Goal: Task Accomplishment & Management: Manage account settings

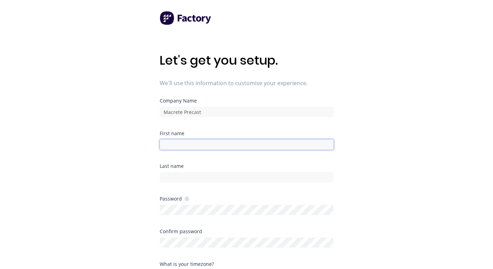
click at [228, 147] on input at bounding box center [247, 145] width 174 height 10
type input "Grant"
type input "[PERSON_NAME]"
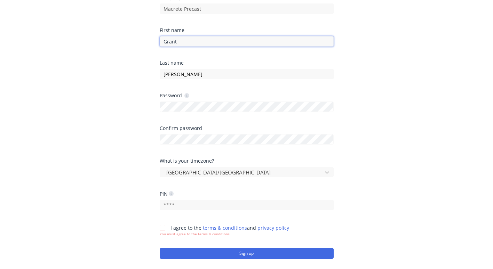
scroll to position [104, 0]
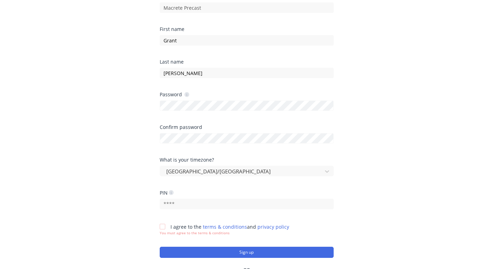
click at [194, 188] on div "What is your timezone? [GEOGRAPHIC_DATA]/[GEOGRAPHIC_DATA]" at bounding box center [247, 174] width 174 height 33
click at [165, 227] on div at bounding box center [163, 227] width 14 height 14
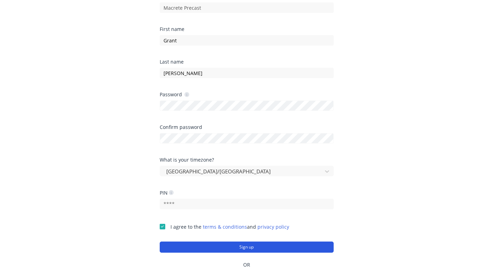
click at [220, 250] on button "Sign up" at bounding box center [247, 247] width 174 height 11
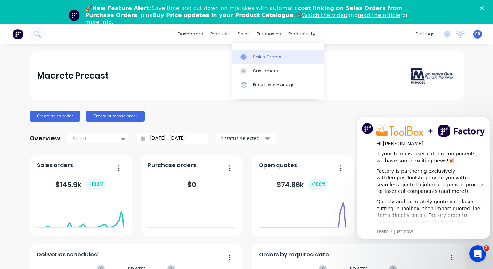
click at [263, 57] on div "Sales Orders" at bounding box center [267, 57] width 29 height 6
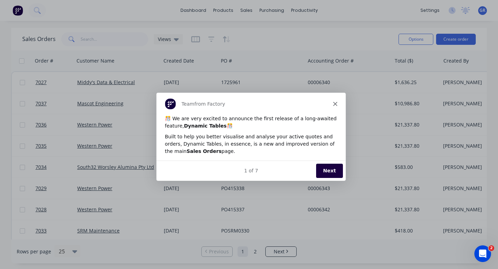
click at [322, 171] on button "Next" at bounding box center [329, 170] width 27 height 14
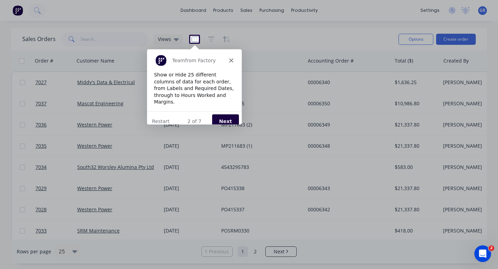
click at [232, 60] on polygon "Close" at bounding box center [231, 60] width 4 height 4
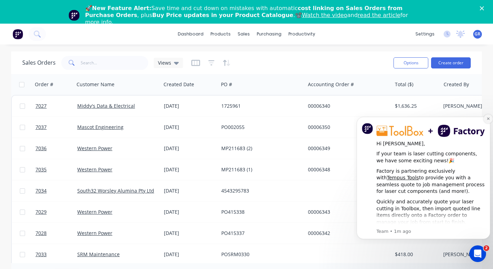
click at [487, 117] on icon "Dismiss notification" at bounding box center [489, 119] width 4 height 4
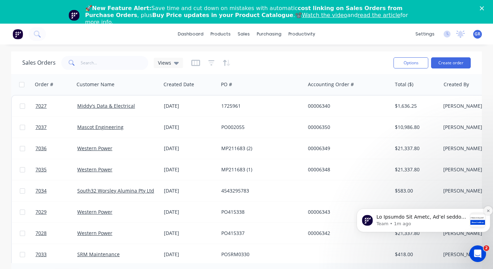
click at [489, 210] on icon "Dismiss notification" at bounding box center [489, 211] width 4 height 4
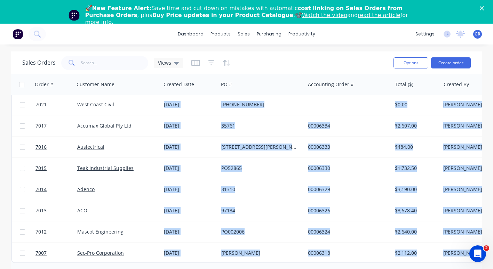
drag, startPoint x: 304, startPoint y: 258, endPoint x: 292, endPoint y: 265, distance: 13.9
click at [292, 265] on div "Sales Orders Views Options Create order Order # Customer Name Created Date PO #…" at bounding box center [246, 170] width 471 height 236
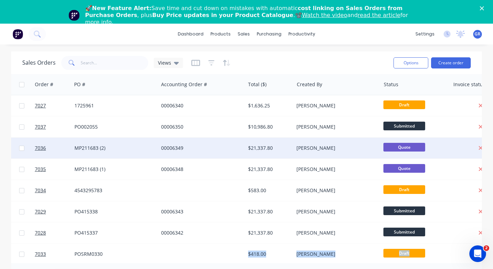
scroll to position [0, 147]
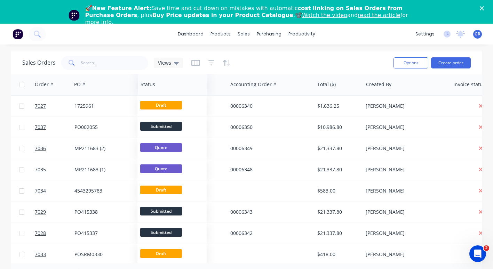
drag, startPoint x: 403, startPoint y: 81, endPoint x: 160, endPoint y: 94, distance: 243.6
click at [160, 94] on div "Status" at bounding box center [173, 84] width 70 height 21
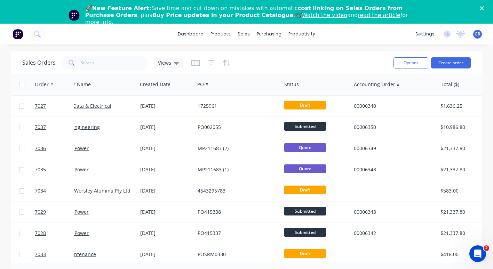
scroll to position [0, 0]
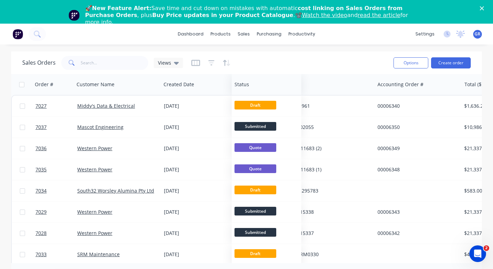
drag, startPoint x: 327, startPoint y: 89, endPoint x: 253, endPoint y: 93, distance: 74.2
click at [253, 93] on div "Status" at bounding box center [267, 84] width 70 height 21
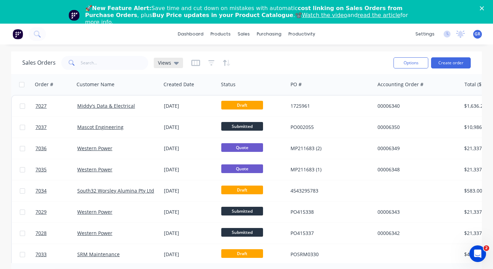
click at [176, 62] on icon at bounding box center [176, 63] width 5 height 3
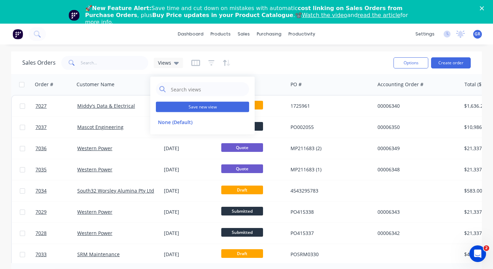
click at [187, 111] on button "Save new view" at bounding box center [202, 107] width 93 height 10
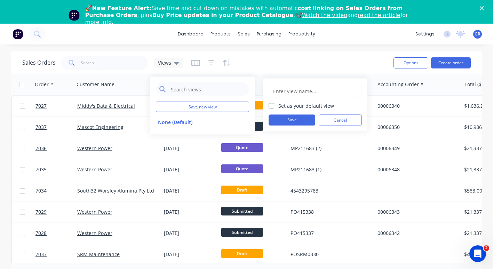
click at [279, 87] on input "text" at bounding box center [315, 91] width 86 height 13
click at [277, 89] on input "XDefault" at bounding box center [315, 91] width 86 height 13
type input "Default"
click at [278, 104] on label "Set as your default view" at bounding box center [306, 105] width 56 height 7
click at [272, 104] on input "Set as your default view" at bounding box center [272, 105] width 6 height 7
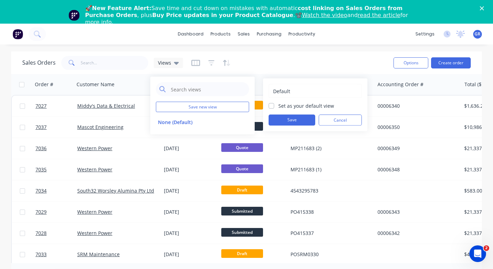
checkbox input "true"
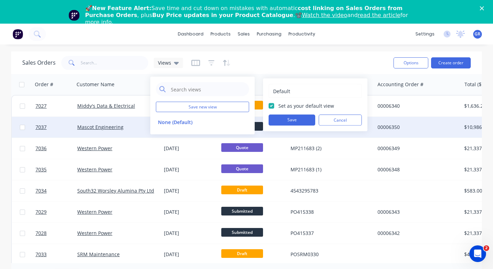
drag, startPoint x: 286, startPoint y: 116, endPoint x: 290, endPoint y: 122, distance: 7.3
click at [285, 115] on button "Save" at bounding box center [292, 120] width 47 height 11
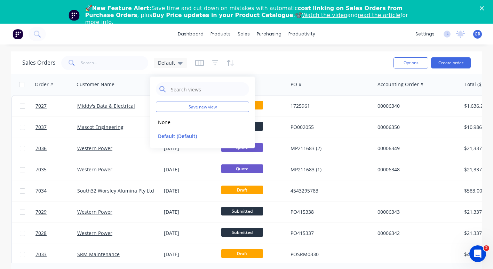
click at [290, 61] on div "Sales Orders Default" at bounding box center [205, 62] width 366 height 17
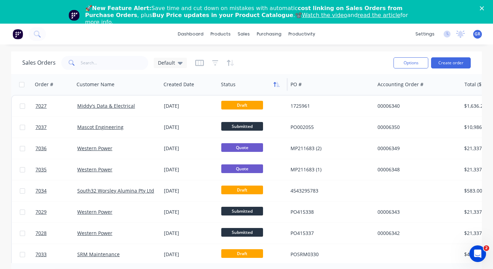
click at [273, 86] on button "button" at bounding box center [276, 84] width 10 height 10
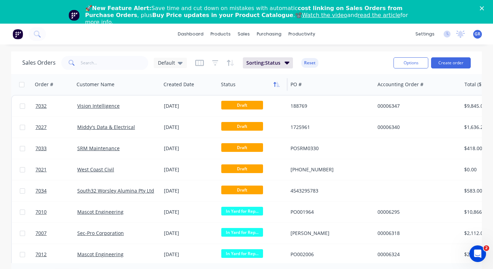
click at [273, 85] on button "button" at bounding box center [276, 84] width 10 height 10
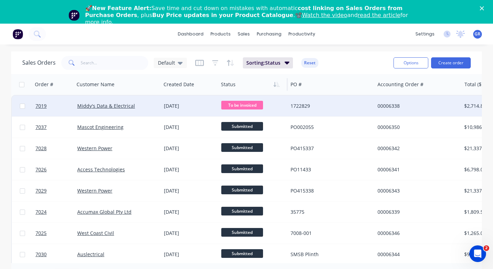
click at [249, 103] on span "To be invoiced" at bounding box center [242, 105] width 42 height 9
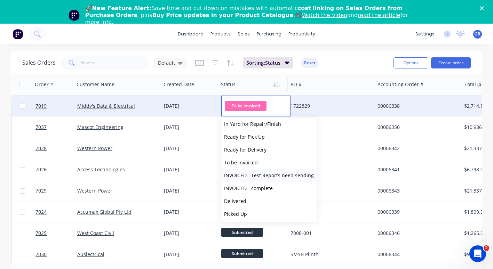
scroll to position [43, 0]
click at [326, 99] on div "1722829" at bounding box center [331, 106] width 87 height 21
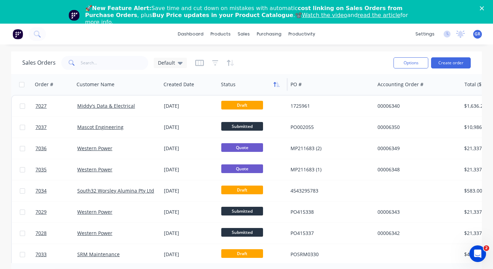
click at [276, 83] on icon "button" at bounding box center [275, 84] width 2 height 5
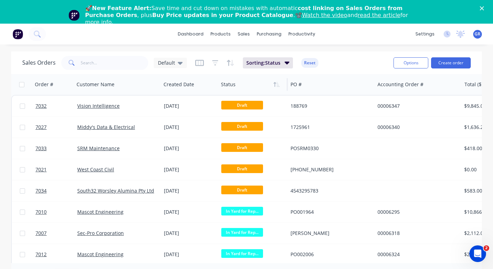
click at [276, 83] on icon "button" at bounding box center [275, 84] width 2 height 5
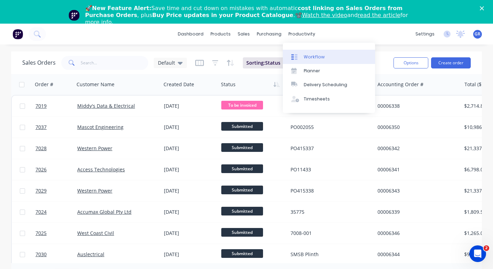
click at [312, 52] on link "Workflow" at bounding box center [329, 57] width 92 height 14
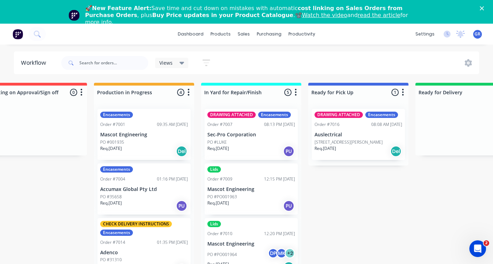
scroll to position [0, 137]
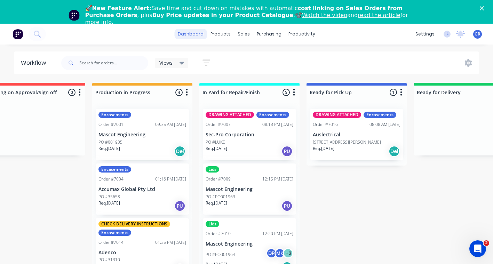
click at [195, 34] on link "dashboard" at bounding box center [190, 34] width 33 height 10
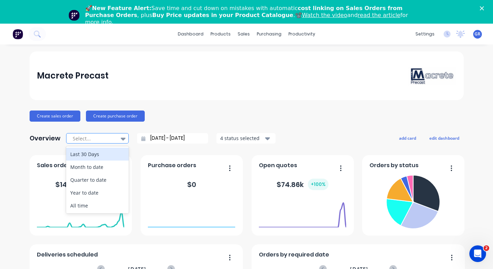
click at [105, 137] on div at bounding box center [94, 138] width 44 height 9
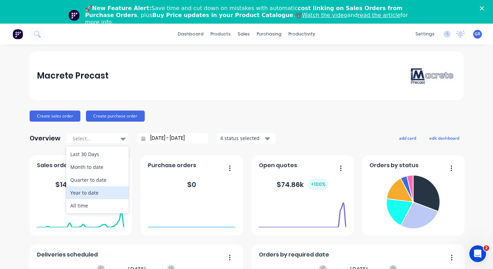
click at [84, 192] on div "Year to date" at bounding box center [97, 193] width 63 height 13
type input "01/01/25 - 25/09/25"
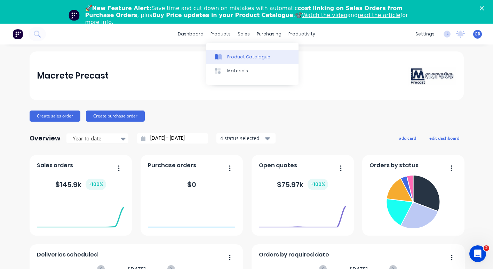
click at [238, 52] on link "Product Catalogue" at bounding box center [252, 57] width 92 height 14
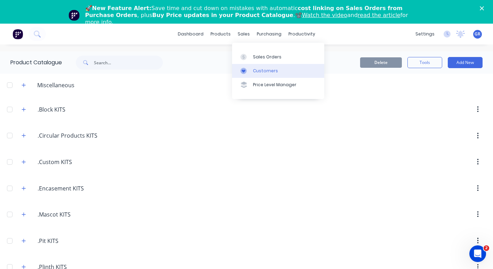
click at [255, 71] on div "Customers" at bounding box center [265, 71] width 25 height 6
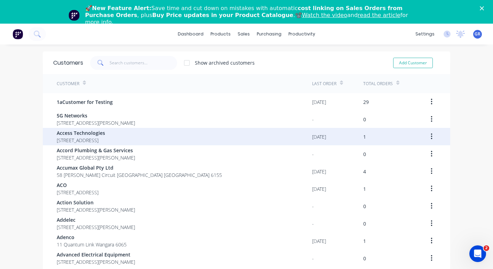
click at [79, 133] on span "Access Technologies" at bounding box center [81, 132] width 48 height 7
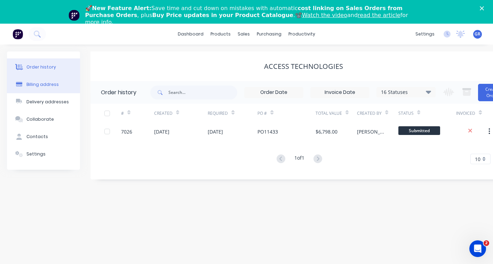
click at [46, 85] on div "Billing address" at bounding box center [42, 84] width 32 height 6
select select "AU"
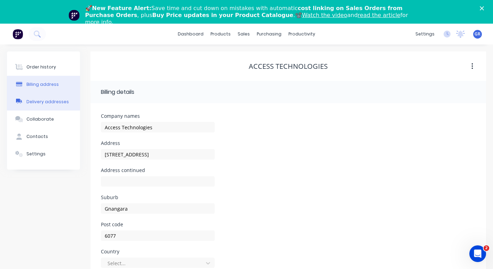
click at [50, 102] on div "Delivery addresses" at bounding box center [47, 102] width 42 height 6
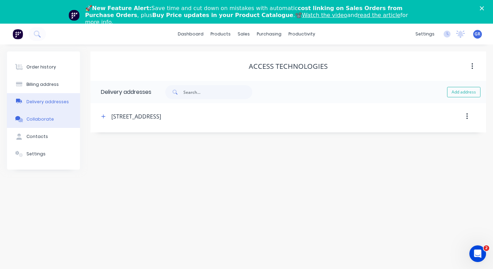
click at [44, 118] on div "Collaborate" at bounding box center [39, 119] width 27 height 6
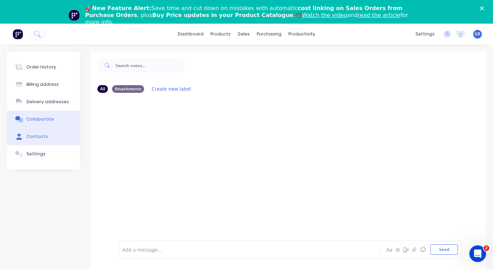
click at [44, 141] on button "Contacts" at bounding box center [43, 136] width 73 height 17
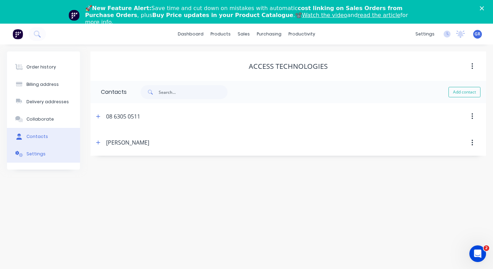
click at [31, 158] on button "Settings" at bounding box center [43, 153] width 73 height 17
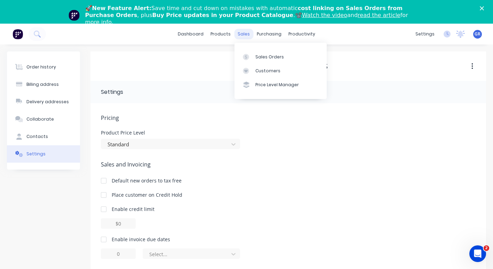
click at [245, 32] on div "sales" at bounding box center [243, 34] width 19 height 10
click at [269, 56] on div "Sales Orders" at bounding box center [269, 57] width 29 height 6
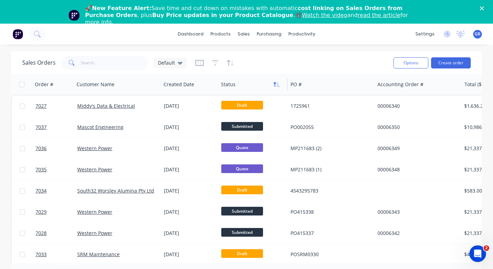
click at [277, 87] on button "button" at bounding box center [276, 84] width 10 height 10
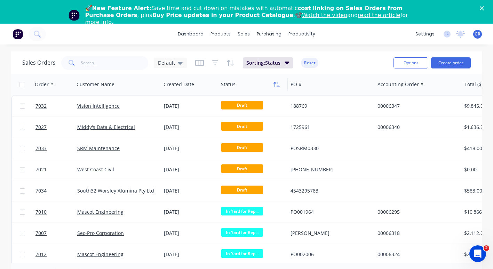
click at [273, 85] on button "button" at bounding box center [276, 84] width 10 height 10
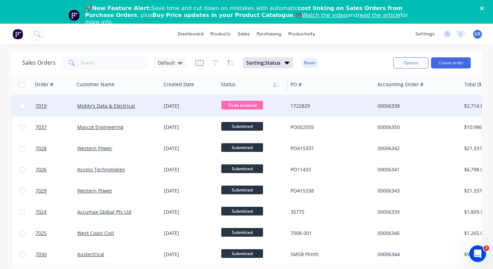
click at [138, 105] on div "Middy's Data & Electrical" at bounding box center [115, 106] width 77 height 7
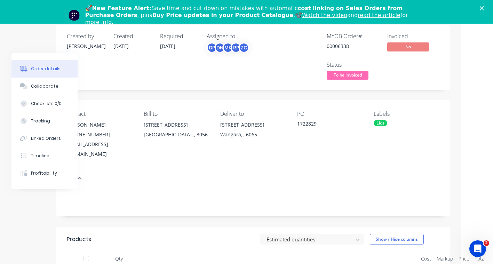
scroll to position [0, 32]
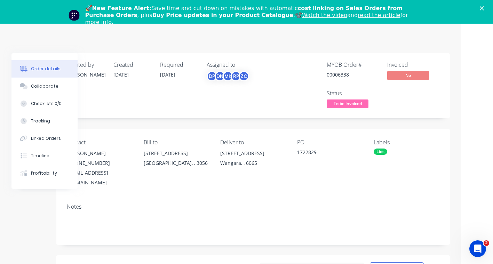
click at [483, 8] on div "🚀 New Feature Alert: Save time and cut down on mistakes with automatic cost lin…" at bounding box center [246, 15] width 493 height 25
click at [491, 5] on div "🚀 New Feature Alert: Save time and cut down on mistakes with automatic cost lin…" at bounding box center [246, 15] width 493 height 25
click at [487, 7] on div "Close" at bounding box center [483, 8] width 7 height 4
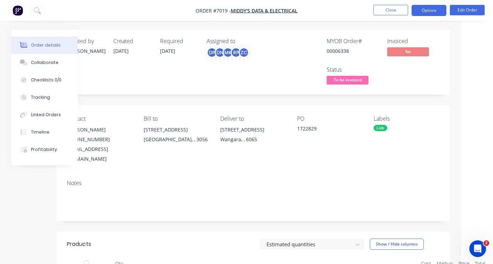
drag, startPoint x: 441, startPoint y: 9, endPoint x: 440, endPoint y: 12, distance: 3.6
click at [441, 9] on button "Options" at bounding box center [429, 10] width 35 height 11
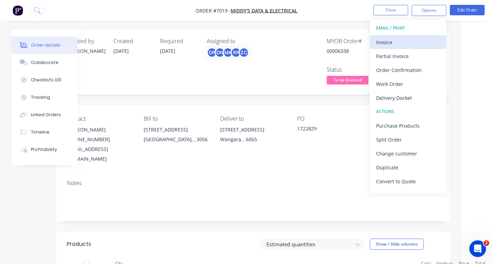
click at [383, 42] on div "Invoice" at bounding box center [408, 42] width 64 height 10
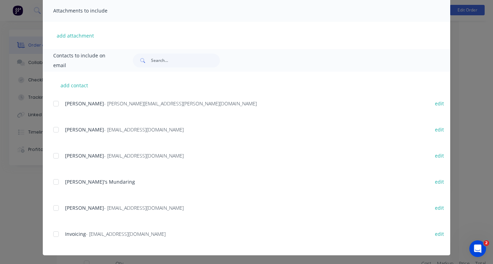
scroll to position [157, 0]
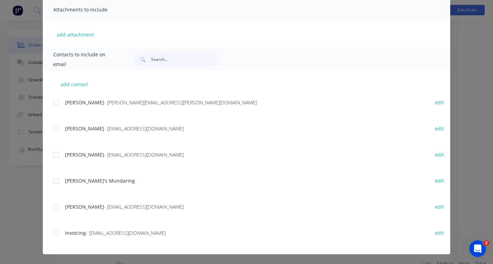
click at [55, 233] on div at bounding box center [56, 233] width 14 height 14
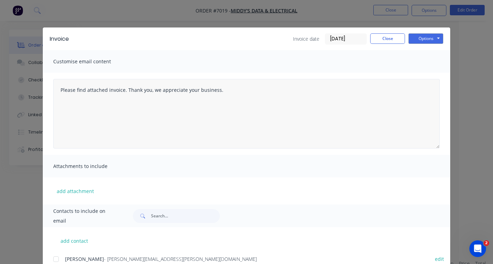
scroll to position [0, 0]
click at [433, 41] on button "Options" at bounding box center [426, 39] width 35 height 10
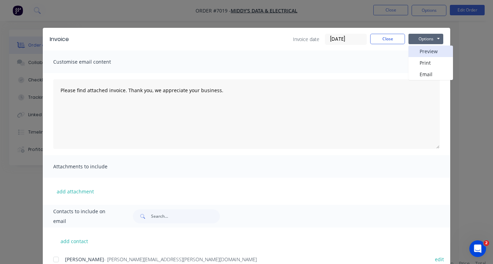
click at [427, 51] on button "Preview" at bounding box center [431, 51] width 45 height 11
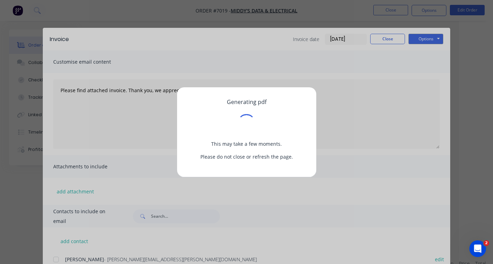
scroll to position [0, 26]
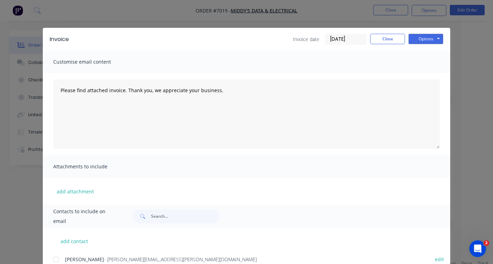
click at [454, 24] on div "Invoice Invoice date 25/09/25 Close Options Preview Print Email Customise email…" at bounding box center [246, 132] width 493 height 264
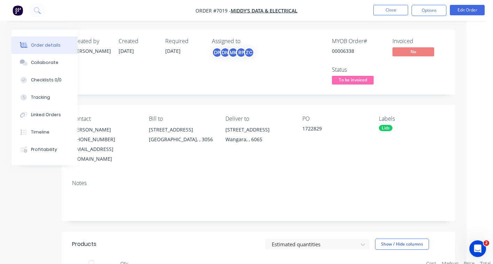
click at [467, 33] on html "Order #7019 - Middy's Data & Electrical Close Options Edit Order Order details …" at bounding box center [220, 258] width 493 height 516
click at [462, 29] on div "Order details Collaborate Checklists 0/0 Tracking Linked Orders Timeline Profit…" at bounding box center [220, 258] width 493 height 516
click at [425, 5] on button "Options" at bounding box center [429, 10] width 35 height 11
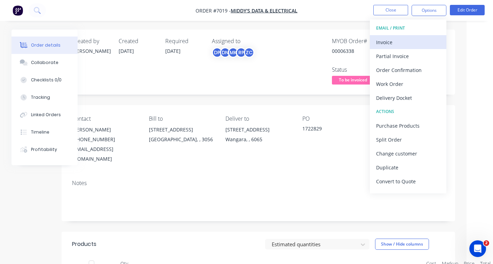
click at [401, 44] on div "Invoice" at bounding box center [408, 42] width 64 height 10
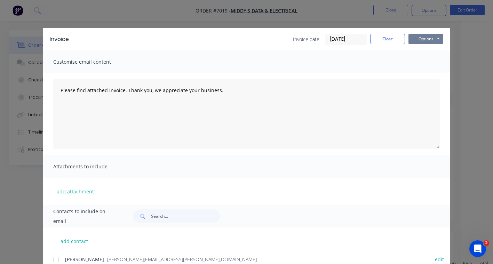
drag, startPoint x: 439, startPoint y: 40, endPoint x: 435, endPoint y: 41, distance: 4.2
click at [438, 40] on button "Options" at bounding box center [426, 39] width 35 height 10
click at [430, 57] on button "Preview" at bounding box center [431, 51] width 45 height 11
click at [389, 39] on button "Close" at bounding box center [387, 39] width 35 height 10
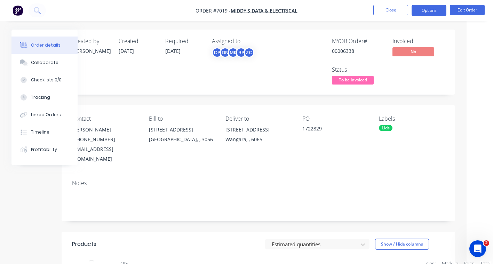
click at [429, 7] on button "Options" at bounding box center [429, 10] width 35 height 11
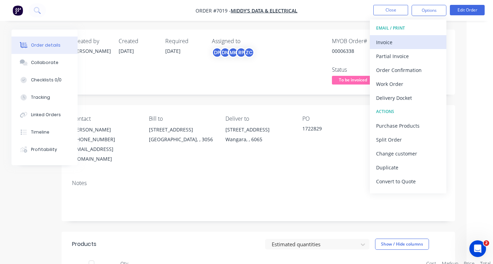
click at [395, 41] on div "Invoice" at bounding box center [408, 42] width 64 height 10
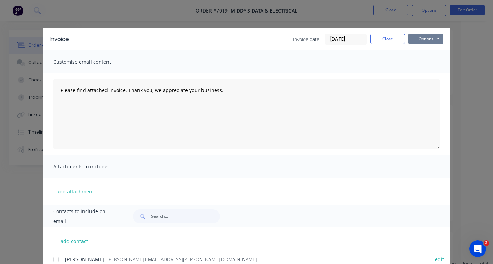
click at [431, 37] on button "Options" at bounding box center [426, 39] width 35 height 10
click at [423, 51] on button "Preview" at bounding box center [431, 51] width 45 height 11
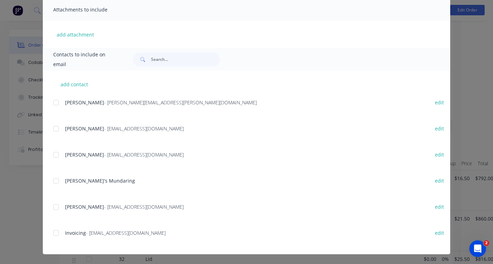
scroll to position [139, 26]
click at [55, 234] on div at bounding box center [56, 233] width 14 height 14
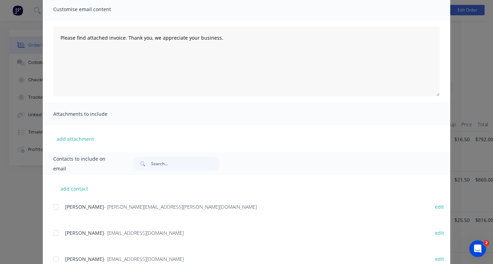
scroll to position [0, 0]
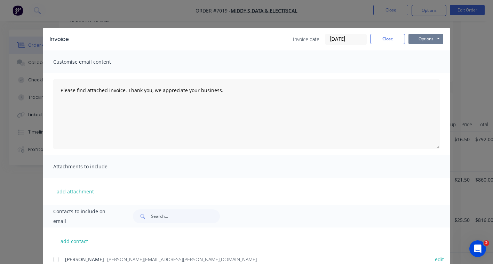
click at [425, 41] on button "Options" at bounding box center [426, 39] width 35 height 10
click at [426, 73] on button "Email" at bounding box center [431, 74] width 45 height 11
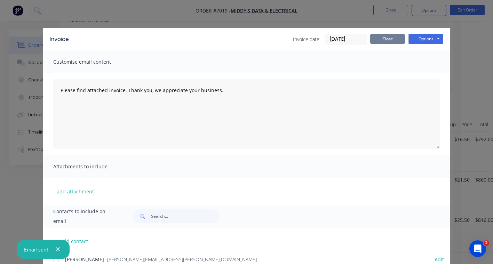
click at [389, 39] on button "Close" at bounding box center [387, 39] width 35 height 10
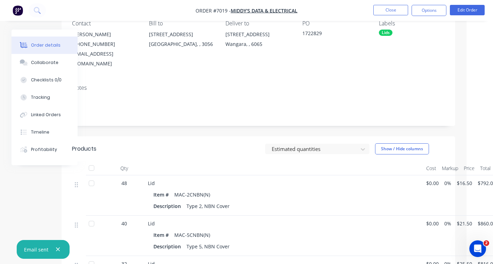
scroll to position [0, 26]
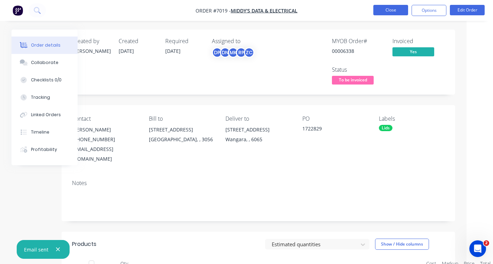
click at [393, 7] on button "Close" at bounding box center [390, 10] width 35 height 10
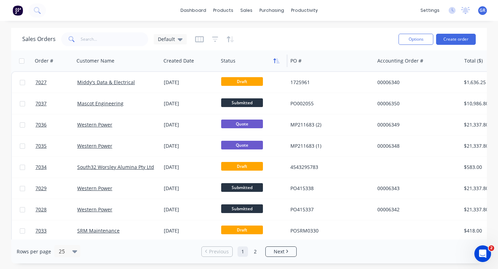
click at [277, 59] on icon "button" at bounding box center [278, 60] width 3 height 5
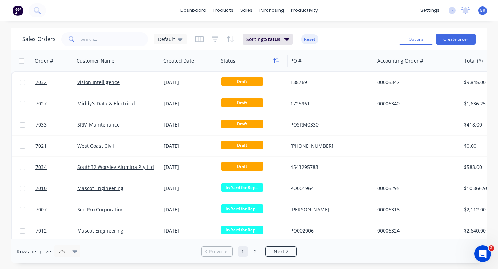
click at [275, 58] on icon "button" at bounding box center [275, 60] width 2 height 5
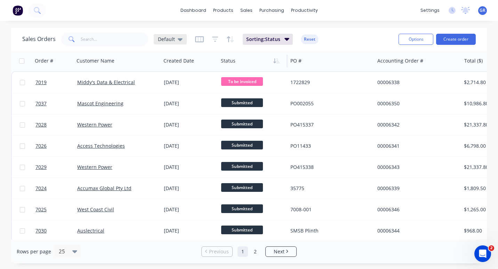
click at [182, 37] on div "Default" at bounding box center [170, 39] width 33 height 10
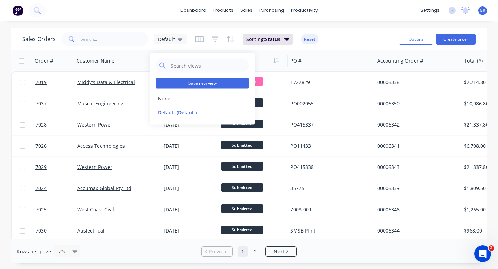
click at [187, 79] on button "Save new view" at bounding box center [202, 83] width 93 height 10
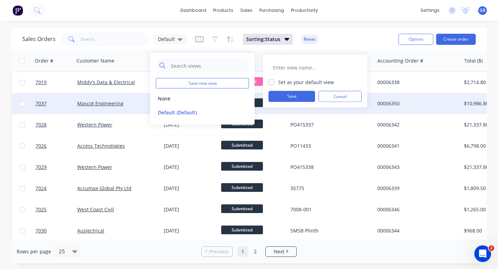
drag, startPoint x: 329, startPoint y: 97, endPoint x: 262, endPoint y: 110, distance: 68.2
click at [329, 97] on button "Cancel" at bounding box center [340, 96] width 43 height 11
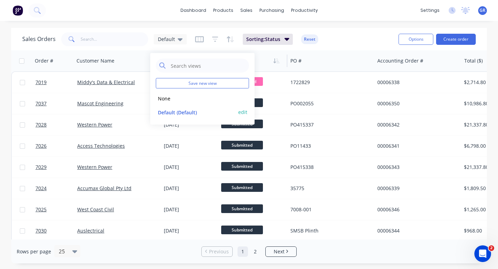
click at [243, 110] on button "edit" at bounding box center [242, 112] width 9 height 7
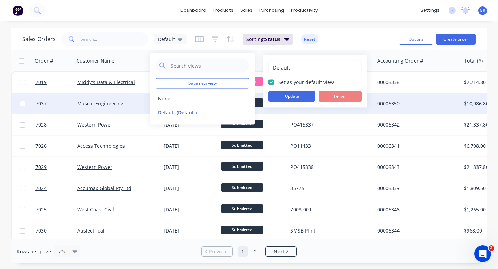
click at [295, 99] on button "Update" at bounding box center [292, 96] width 47 height 11
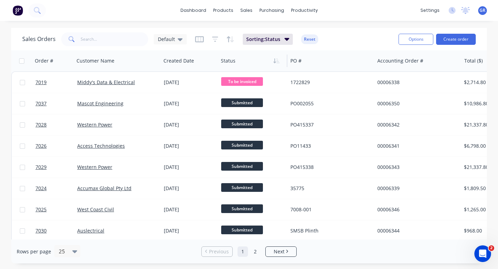
click at [346, 39] on div "Sales Orders Default Sorting: Status Reset" at bounding box center [207, 39] width 371 height 17
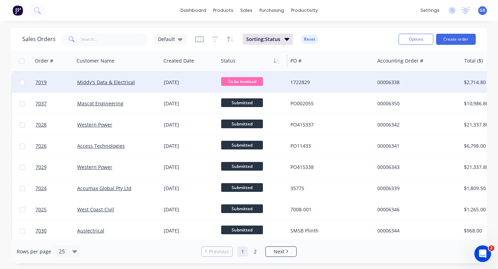
click at [238, 82] on span "To be invoiced" at bounding box center [242, 81] width 42 height 9
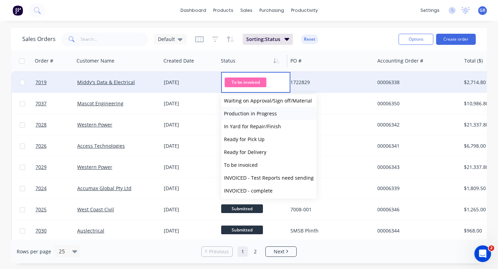
scroll to position [43, 0]
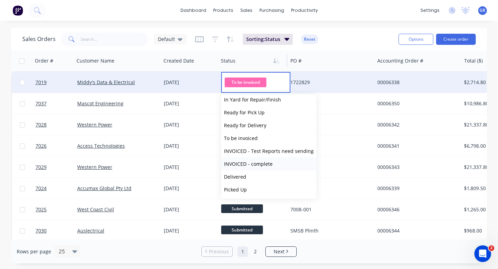
click at [261, 165] on span "INVOICED - complete" at bounding box center [248, 164] width 49 height 7
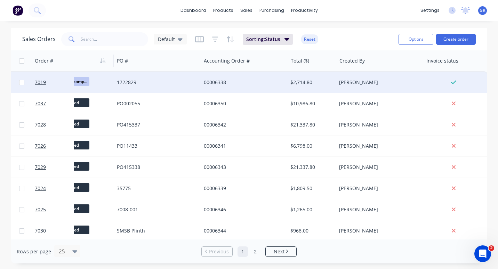
scroll to position [0, 174]
drag, startPoint x: 445, startPoint y: 62, endPoint x: 395, endPoint y: 55, distance: 50.9
click at [395, 55] on div "Order # Customer Name Created Date Status PO # Accounting Order # Total ($) Cre…" at bounding box center [162, 60] width 651 height 21
drag, startPoint x: 395, startPoint y: 55, endPoint x: 446, endPoint y: 55, distance: 51.9
click at [446, 55] on div "Invoice status" at bounding box center [455, 61] width 56 height 14
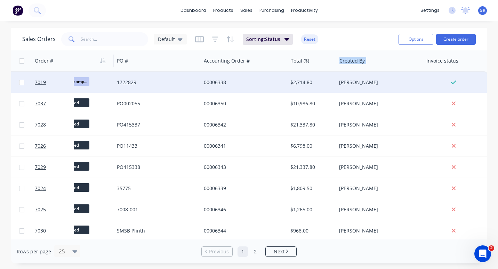
scroll to position [0, 180]
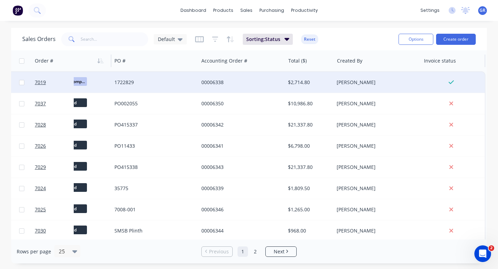
click at [437, 68] on div "Invoice status" at bounding box center [453, 60] width 64 height 21
drag, startPoint x: 441, startPoint y: 53, endPoint x: 466, endPoint y: 58, distance: 25.6
click at [466, 58] on div "Invoice status" at bounding box center [453, 60] width 64 height 21
drag, startPoint x: 466, startPoint y: 58, endPoint x: 445, endPoint y: 64, distance: 21.9
click at [443, 64] on div "Invoice status" at bounding box center [452, 61] width 56 height 14
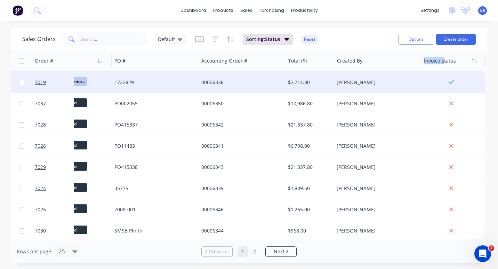
click at [450, 65] on div at bounding box center [452, 61] width 56 height 14
drag, startPoint x: 450, startPoint y: 64, endPoint x: 427, endPoint y: 68, distance: 24.0
click at [427, 68] on div at bounding box center [452, 61] width 56 height 14
drag, startPoint x: 427, startPoint y: 68, endPoint x: 452, endPoint y: 51, distance: 29.9
click at [453, 51] on div "Invoice status" at bounding box center [453, 60] width 64 height 21
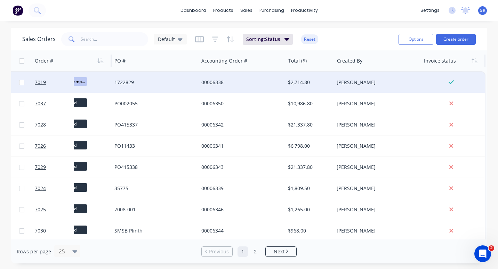
drag, startPoint x: 458, startPoint y: 55, endPoint x: 424, endPoint y: 64, distance: 35.2
click at [424, 64] on div at bounding box center [452, 61] width 56 height 14
click at [416, 60] on div "Order # Customer Name Created Date Status PO # Accounting Order # Total ($) Cre…" at bounding box center [160, 60] width 651 height 21
drag, startPoint x: 416, startPoint y: 60, endPoint x: 417, endPoint y: 64, distance: 4.5
click at [420, 64] on div at bounding box center [420, 61] width 1 height 13
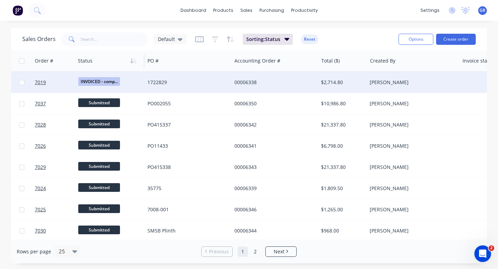
scroll to position [0, 185]
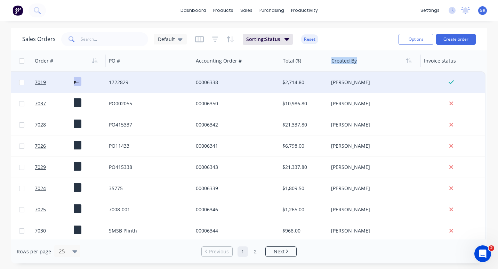
drag, startPoint x: 416, startPoint y: 60, endPoint x: 374, endPoint y: 64, distance: 41.9
click at [374, 64] on div "Created By" at bounding box center [375, 60] width 93 height 21
drag, startPoint x: 374, startPoint y: 64, endPoint x: 434, endPoint y: 59, distance: 59.7
click at [434, 58] on div "Invoice status" at bounding box center [452, 61] width 56 height 14
click at [438, 57] on div at bounding box center [452, 61] width 56 height 14
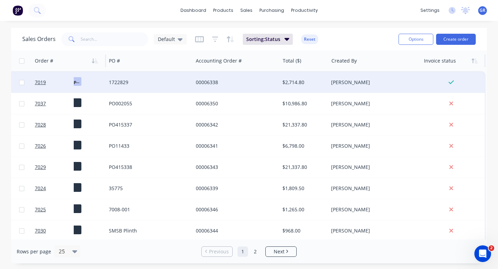
drag, startPoint x: 438, startPoint y: 57, endPoint x: 463, endPoint y: 58, distance: 24.0
click at [465, 56] on div "Invoice status" at bounding box center [452, 61] width 56 height 14
click at [35, 267] on div "dashboard products sales purchasing productivity dashboard products Product Cat…" at bounding box center [249, 134] width 498 height 269
click at [29, 258] on div "Rows per page 25" at bounding box center [94, 251] width 155 height 13
click at [30, 259] on div "Rows per page 25 Previous 1 2 Next" at bounding box center [249, 252] width 476 height 24
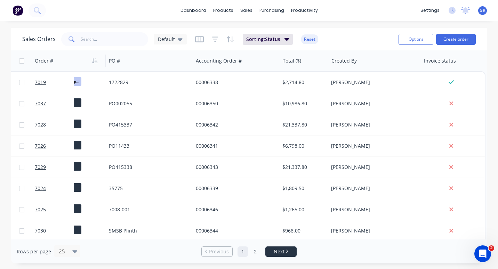
click at [278, 252] on span "Next" at bounding box center [279, 251] width 11 height 7
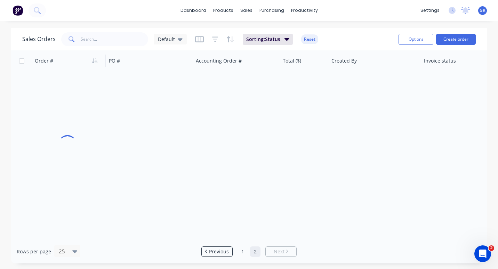
scroll to position [0, 182]
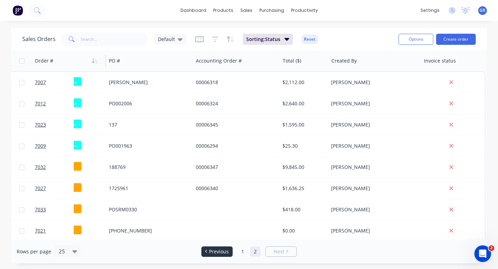
click at [221, 251] on span "Previous" at bounding box center [219, 251] width 20 height 7
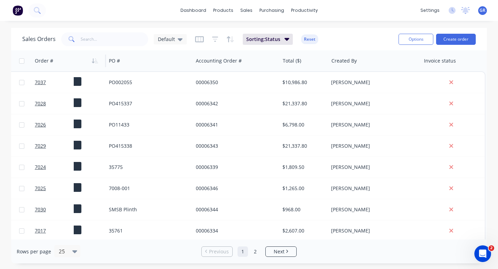
click at [341, 38] on div "Sales Orders Default Sorting: Status Reset" at bounding box center [207, 39] width 371 height 17
click at [281, 36] on button "Sorting: Status" at bounding box center [268, 39] width 50 height 11
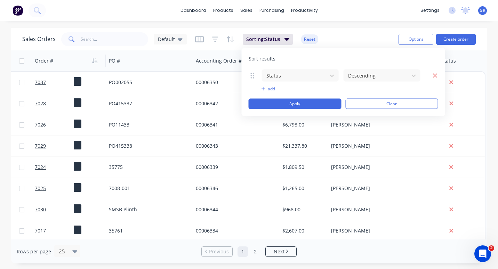
click at [321, 20] on div "dashboard products sales purchasing productivity dashboard products Product Cat…" at bounding box center [249, 10] width 498 height 21
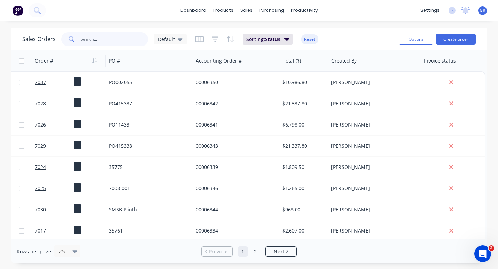
click at [107, 42] on input "text" at bounding box center [115, 39] width 68 height 14
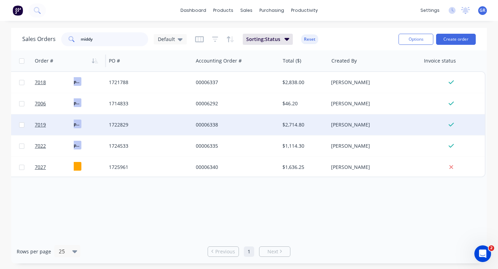
type input "middy"
click at [224, 125] on div "00006338" at bounding box center [234, 124] width 77 height 7
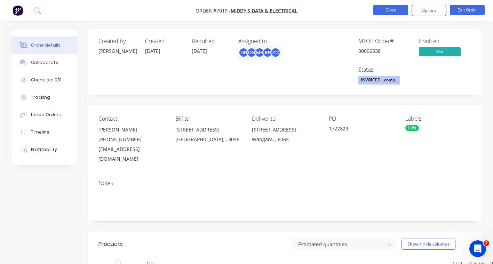
click at [387, 11] on button "Close" at bounding box center [390, 10] width 35 height 10
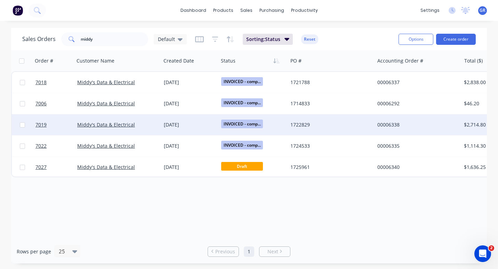
click at [234, 124] on span "INVOICED - comp..." at bounding box center [242, 124] width 42 height 9
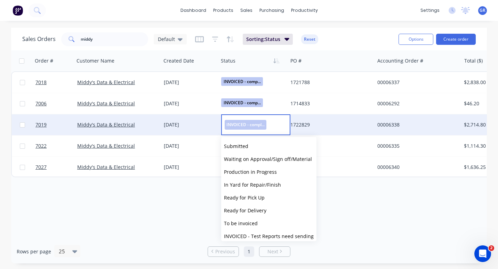
click at [446, 201] on div "Order # Customer Name Created Date Status PO # Accounting Order # Total ($) Cre…" at bounding box center [249, 144] width 476 height 189
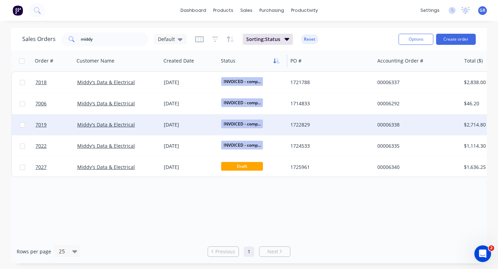
click at [274, 59] on icon "button" at bounding box center [277, 61] width 6 height 6
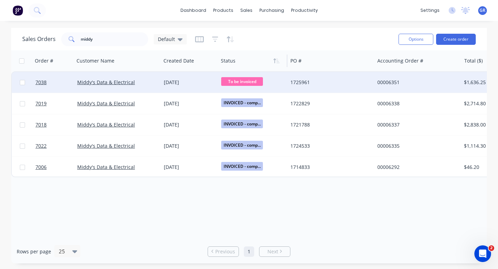
click at [253, 79] on span "To be invoiced" at bounding box center [242, 81] width 42 height 9
click at [357, 80] on div "1725961" at bounding box center [329, 82] width 77 height 7
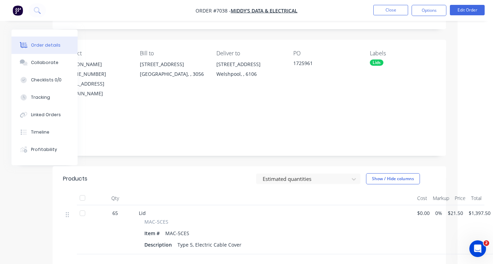
scroll to position [0, 35]
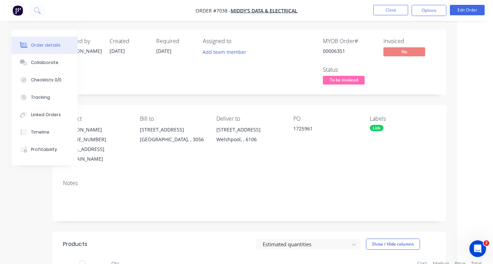
click at [36, 193] on div "Created by Sally Created 25/09/25 Required 25/09/25 Assigned to Add team member…" at bounding box center [211, 244] width 470 height 429
click at [413, 50] on span "No" at bounding box center [405, 51] width 42 height 9
click at [434, 9] on button "Options" at bounding box center [429, 10] width 35 height 11
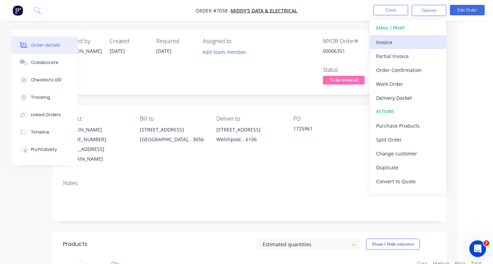
click at [396, 42] on div "Invoice" at bounding box center [408, 42] width 64 height 10
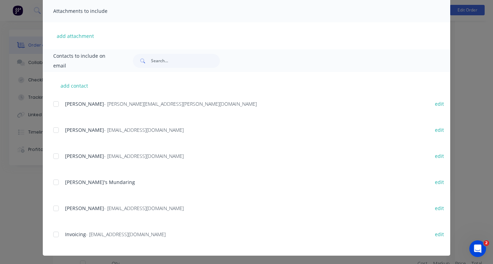
scroll to position [157, 0]
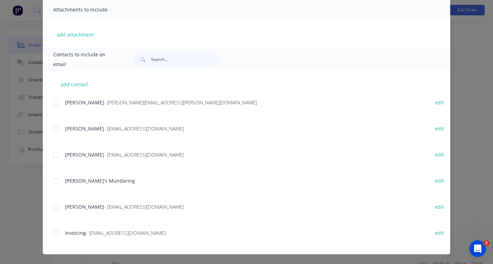
click at [54, 232] on div at bounding box center [56, 233] width 14 height 14
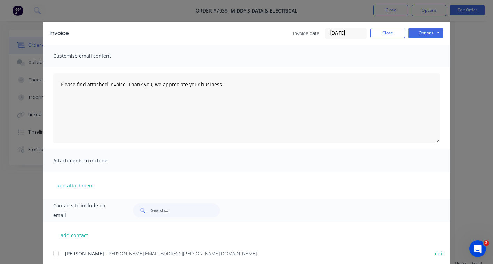
scroll to position [0, 0]
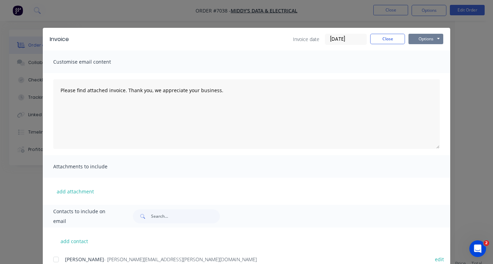
click at [424, 37] on button "Options" at bounding box center [426, 39] width 35 height 10
click at [418, 75] on button "Email" at bounding box center [431, 74] width 45 height 11
click at [426, 38] on button "Options" at bounding box center [426, 39] width 35 height 10
click at [427, 74] on button "Email" at bounding box center [431, 74] width 45 height 11
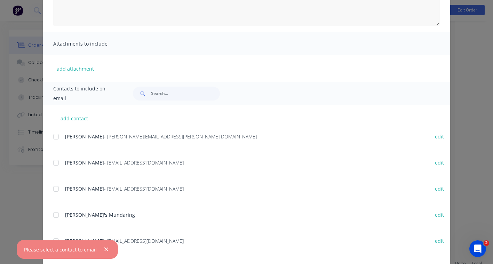
scroll to position [157, 0]
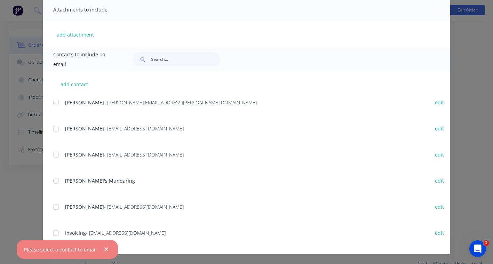
click at [53, 233] on div at bounding box center [56, 233] width 14 height 14
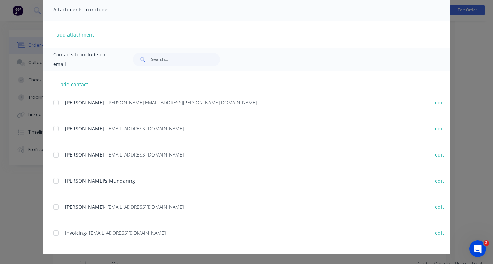
click at [54, 233] on div at bounding box center [56, 233] width 14 height 14
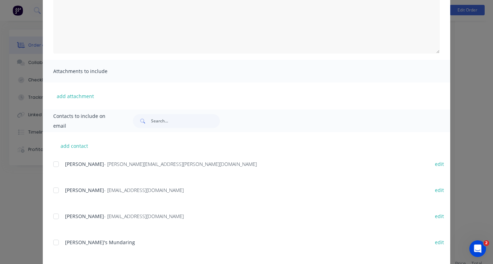
scroll to position [0, 0]
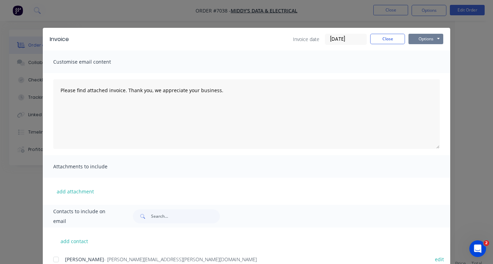
click at [418, 38] on button "Options" at bounding box center [426, 39] width 35 height 10
click at [419, 72] on button "Email" at bounding box center [431, 74] width 45 height 11
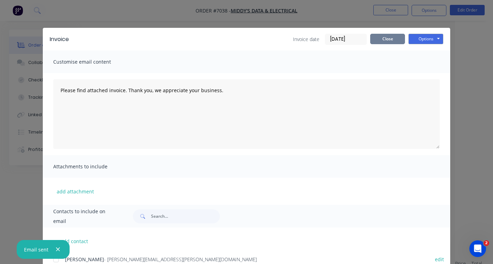
click at [380, 38] on button "Close" at bounding box center [387, 39] width 35 height 10
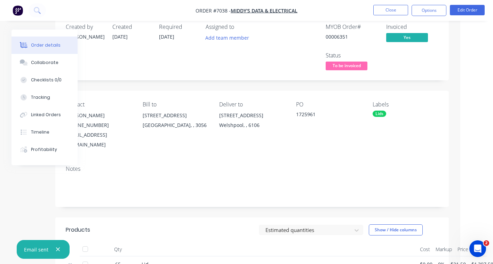
scroll to position [0, 33]
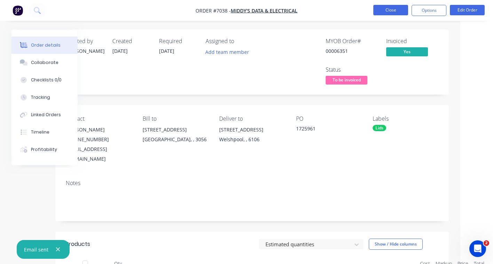
click at [390, 9] on button "Close" at bounding box center [390, 10] width 35 height 10
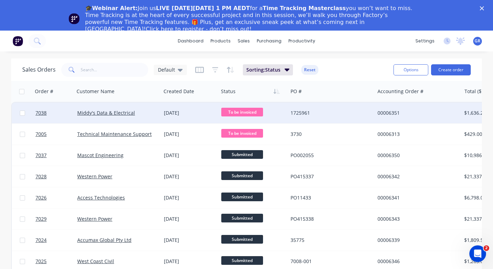
click at [235, 112] on span "To be invoiced" at bounding box center [242, 112] width 42 height 9
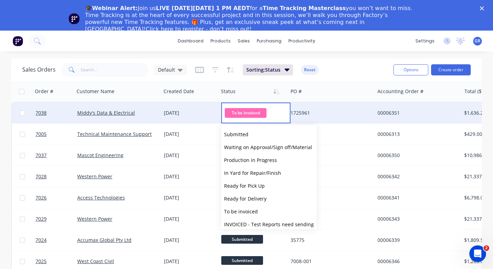
scroll to position [43, 0]
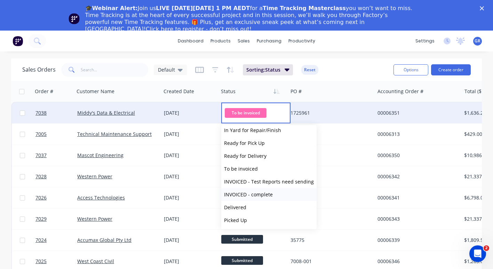
click at [256, 193] on span "INVOICED - complete" at bounding box center [248, 194] width 49 height 7
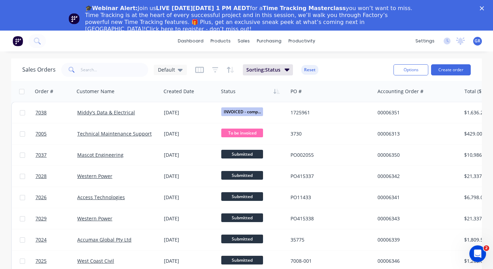
scroll to position [0, 0]
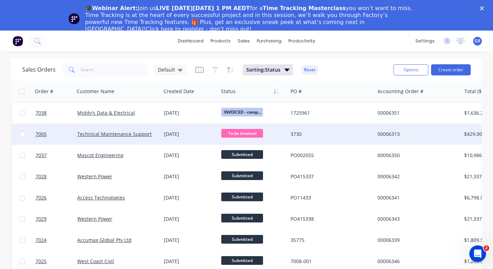
click at [234, 131] on span "To be invoiced" at bounding box center [242, 133] width 42 height 9
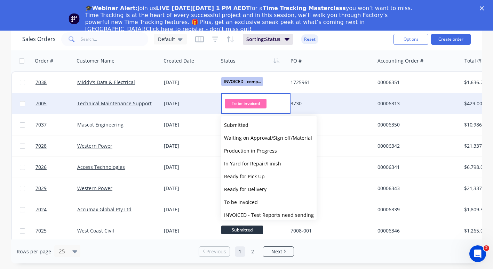
click at [247, 101] on span "To be invoiced" at bounding box center [246, 103] width 42 height 9
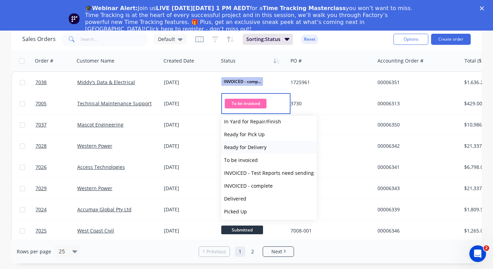
scroll to position [43, 0]
click at [264, 182] on span "INVOICED - complete" at bounding box center [248, 185] width 49 height 7
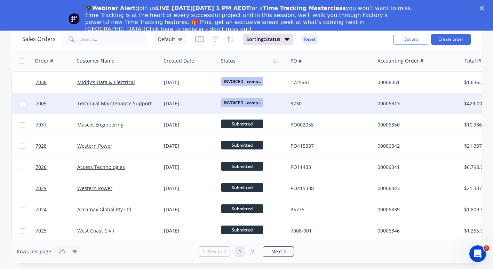
click at [255, 103] on span "INVOICED - comp..." at bounding box center [242, 102] width 42 height 9
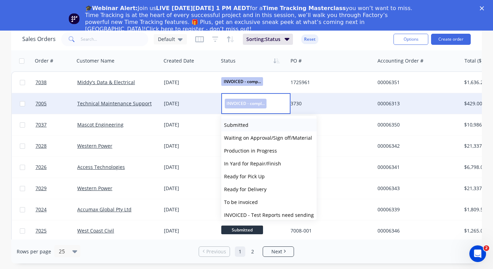
click at [237, 124] on span "Submitted" at bounding box center [236, 125] width 24 height 7
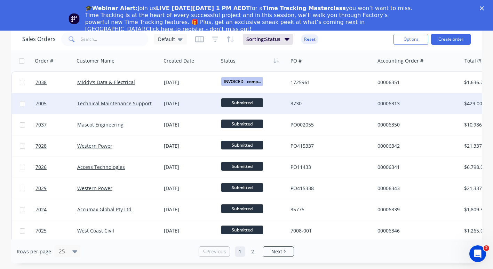
click at [243, 102] on span "Submitted" at bounding box center [242, 102] width 42 height 9
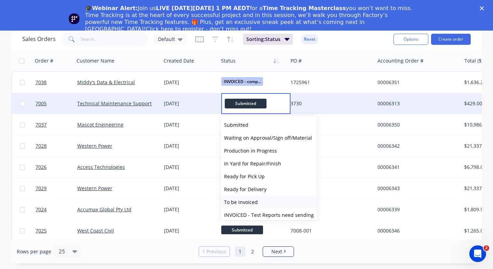
click at [257, 200] on button "To be invoiced" at bounding box center [268, 202] width 95 height 13
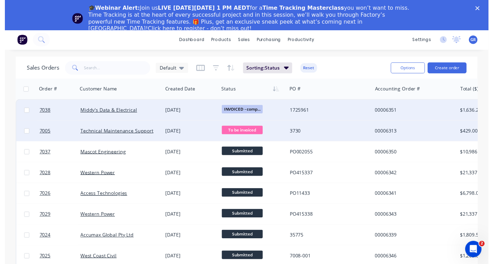
scroll to position [0, 0]
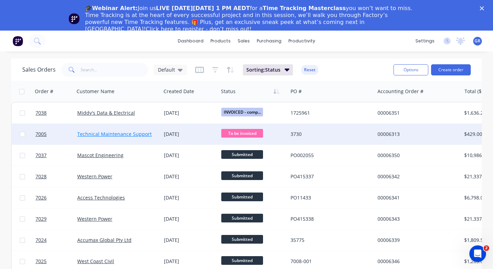
click at [95, 134] on link "Technical Maintenance Support" at bounding box center [114, 134] width 74 height 7
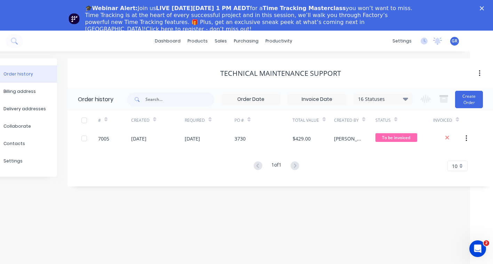
scroll to position [0, 23]
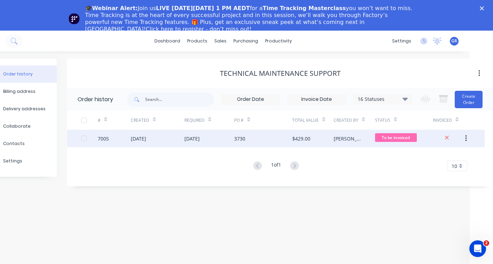
click at [468, 136] on button "button" at bounding box center [466, 138] width 16 height 13
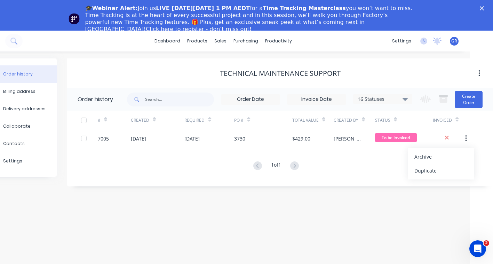
click at [486, 121] on div "Order history 16 Statuses Invoice Status Invoiced Not Invoiced Partial Order St…" at bounding box center [280, 134] width 426 height 92
click at [411, 54] on div "Order history Billing address Delivery addresses Collaborate Contacts Settings …" at bounding box center [223, 173] width 493 height 243
click at [435, 55] on div "Order history Billing address Delivery addresses Collaborate Contacts Settings …" at bounding box center [223, 173] width 493 height 243
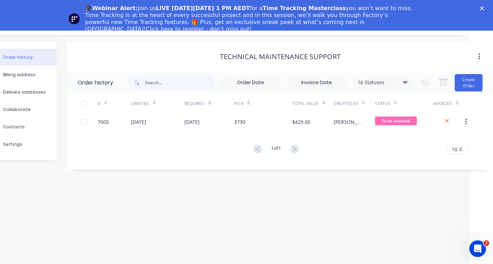
scroll to position [35, 23]
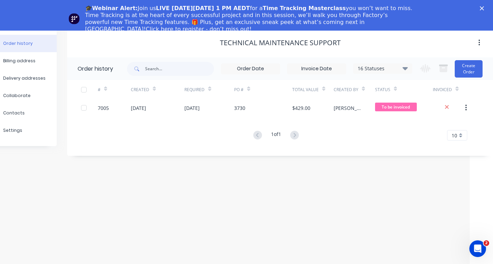
click at [405, 64] on icon at bounding box center [405, 68] width 5 height 8
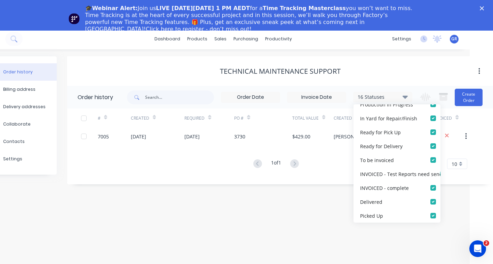
scroll to position [0, 23]
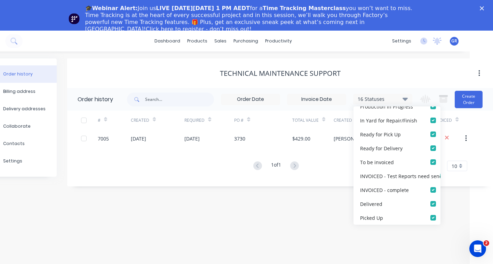
click at [386, 57] on div "Order history Billing address Delivery addresses Collaborate Contacts Settings …" at bounding box center [223, 173] width 493 height 243
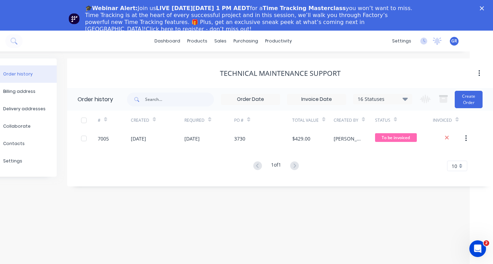
click at [443, 70] on div "Technical Maintenance Support" at bounding box center [280, 73] width 426 height 8
click at [476, 98] on button "Create Order" at bounding box center [469, 99] width 28 height 17
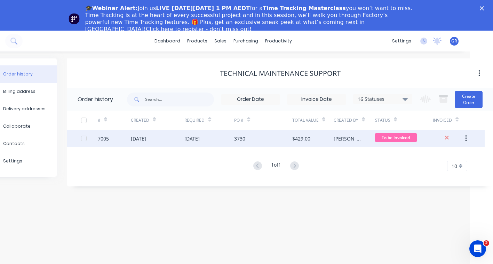
click at [468, 138] on button "button" at bounding box center [466, 138] width 16 height 13
click at [82, 139] on div at bounding box center [84, 139] width 14 height 14
click at [457, 120] on icon at bounding box center [457, 121] width 3 height 2
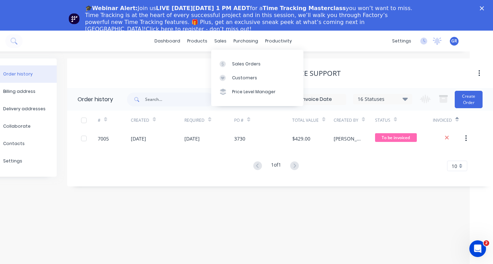
click at [334, 63] on div "Technical Maintenance Support" at bounding box center [280, 73] width 426 height 30
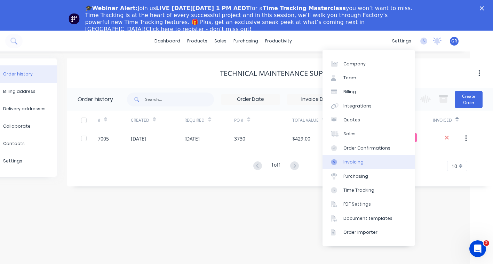
click at [363, 162] on link "Invoicing" at bounding box center [369, 162] width 92 height 14
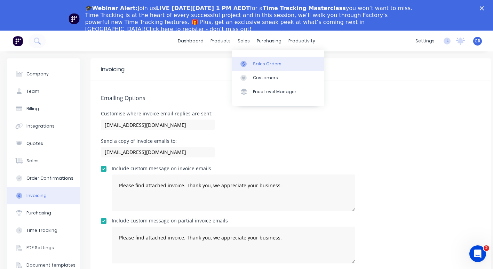
click at [251, 63] on div at bounding box center [245, 64] width 10 height 6
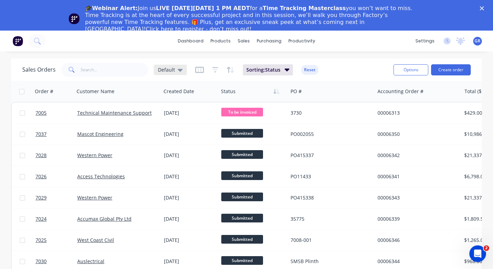
click at [179, 71] on icon at bounding box center [180, 70] width 5 height 3
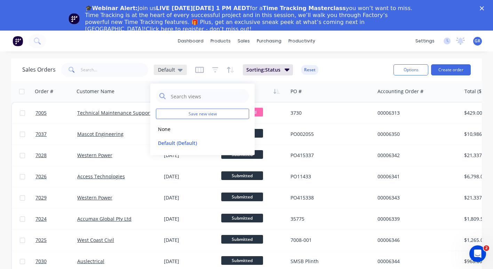
click at [179, 71] on icon at bounding box center [180, 70] width 5 height 3
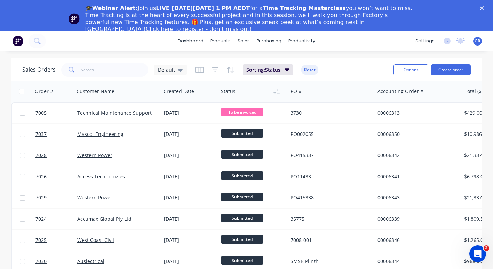
click at [353, 66] on div "Sales Orders Default Sorting: Status Reset" at bounding box center [205, 69] width 366 height 17
click at [402, 69] on button "Options" at bounding box center [411, 69] width 35 height 11
click at [348, 67] on div "Sales Orders Default Sorting: Status Reset" at bounding box center [205, 69] width 366 height 17
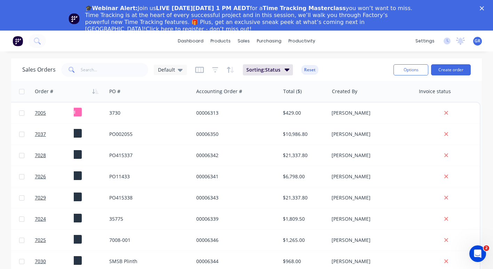
scroll to position [0, 185]
click at [10, 268] on div "Sales Orders Default Sorting: Status Reset Options Create order Order # Custome…" at bounding box center [246, 176] width 493 height 236
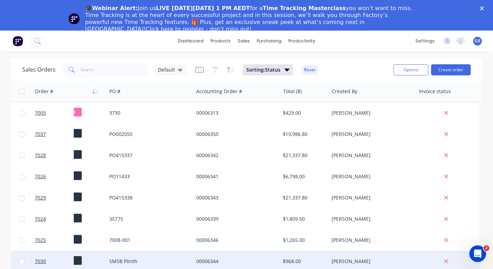
click at [14, 267] on div at bounding box center [21, 261] width 21 height 21
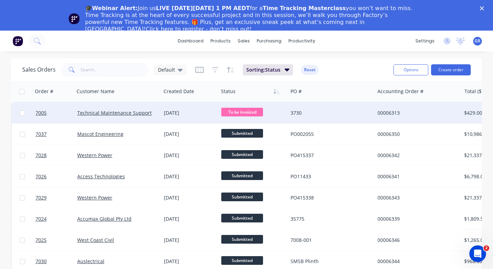
click at [345, 112] on div "3730" at bounding box center [329, 113] width 77 height 7
click at [113, 112] on link "Technical Maintenance Support" at bounding box center [114, 113] width 74 height 7
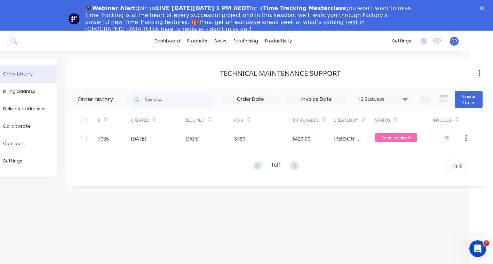
scroll to position [0, 23]
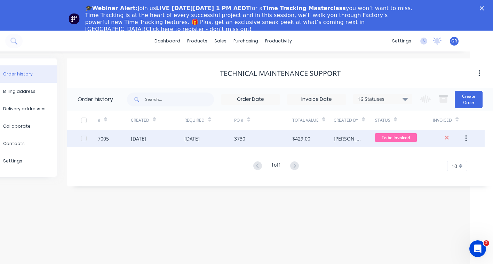
click at [466, 136] on icon "button" at bounding box center [466, 138] width 1 height 6
click at [466, 137] on icon "button" at bounding box center [466, 138] width 1 height 6
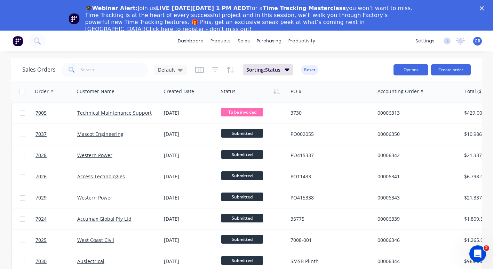
click at [408, 68] on button "Options" at bounding box center [411, 69] width 35 height 11
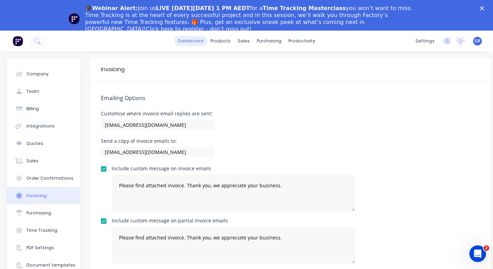
click at [195, 43] on link "dashboard" at bounding box center [190, 41] width 33 height 10
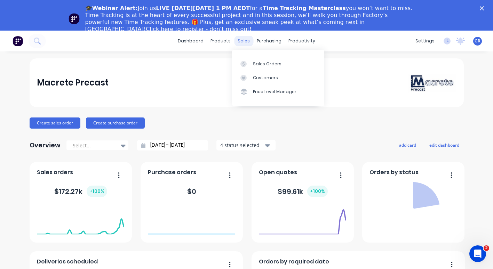
click at [239, 38] on div "sales" at bounding box center [243, 41] width 19 height 10
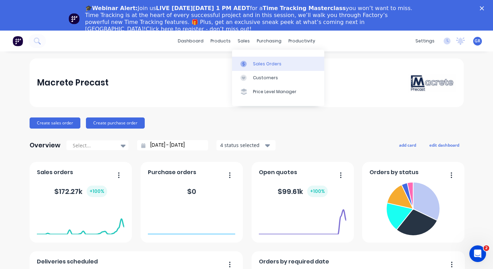
click at [255, 65] on div "Sales Orders" at bounding box center [267, 64] width 29 height 6
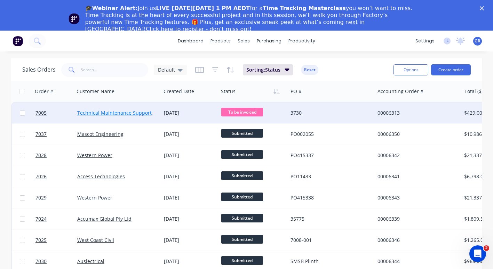
click at [97, 114] on link "Technical Maintenance Support" at bounding box center [114, 113] width 74 height 7
click at [207, 112] on div "09 Sep 2025" at bounding box center [190, 113] width 52 height 7
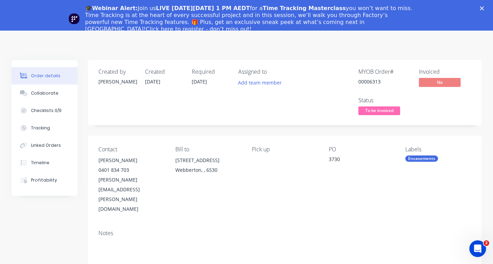
click at [484, 7] on icon "Close" at bounding box center [482, 8] width 4 height 4
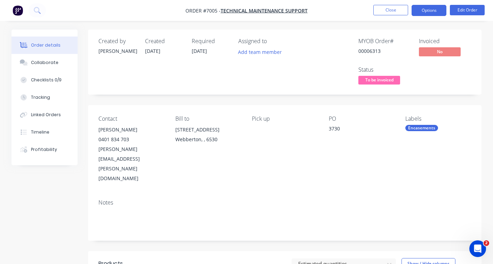
click at [433, 12] on button "Options" at bounding box center [429, 10] width 35 height 11
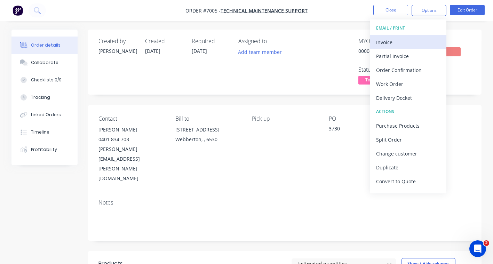
click at [384, 45] on div "Invoice" at bounding box center [408, 42] width 64 height 10
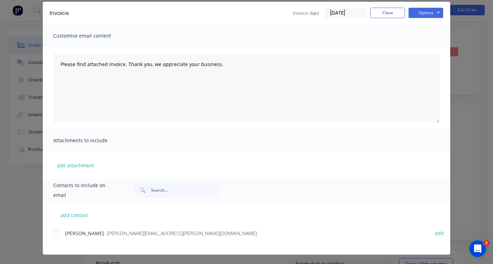
scroll to position [26, 0]
click at [74, 215] on button "add contact" at bounding box center [74, 215] width 42 height 10
select select "AU"
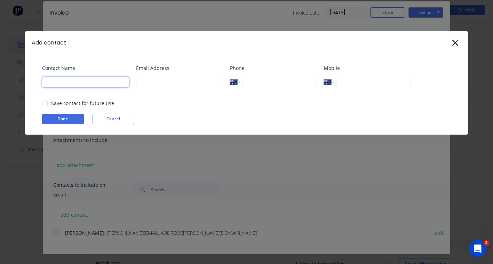
click at [60, 81] on input at bounding box center [85, 82] width 87 height 10
type input "Technical Maintenance Support"
click at [153, 80] on input at bounding box center [179, 82] width 87 height 10
type input "t"
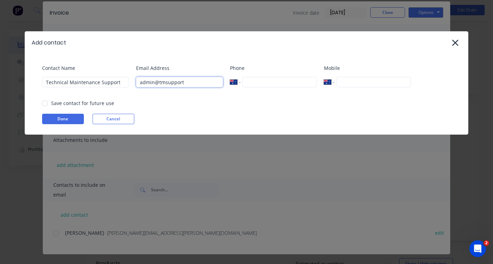
type input "admin@tmsupport"
click at [269, 82] on input "tel" at bounding box center [279, 82] width 75 height 10
click at [399, 93] on div "Mobile International Afghanistan Åland Islands Albania Algeria American Samoa A…" at bounding box center [367, 78] width 87 height 28
click at [44, 101] on div at bounding box center [45, 103] width 14 height 14
click at [61, 119] on button "Done" at bounding box center [63, 119] width 42 height 10
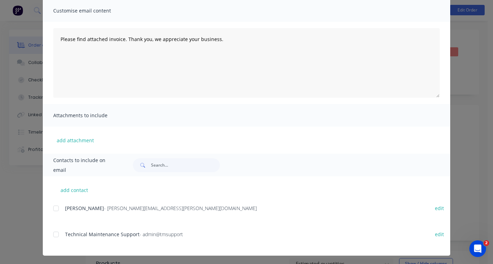
scroll to position [53, 0]
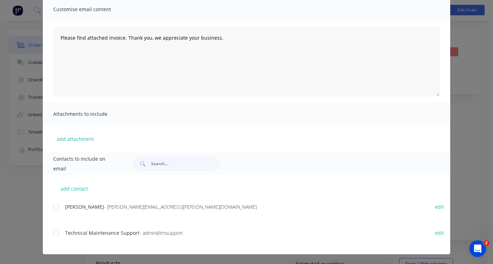
click at [55, 231] on div at bounding box center [56, 233] width 14 height 14
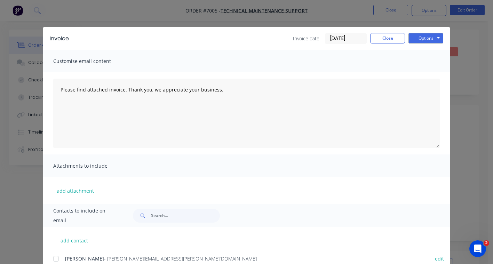
scroll to position [0, 0]
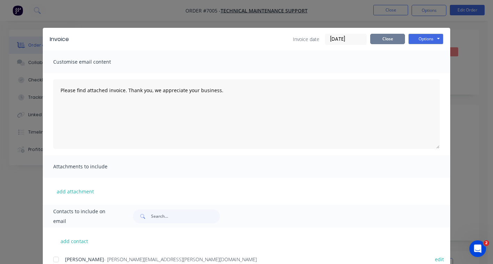
click at [394, 39] on button "Close" at bounding box center [387, 39] width 35 height 10
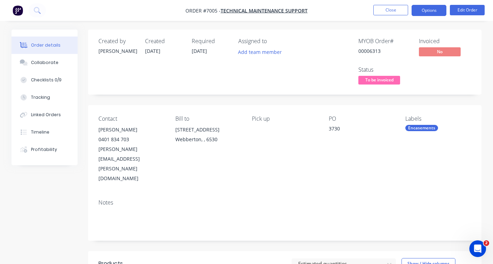
click at [423, 13] on button "Options" at bounding box center [429, 10] width 35 height 11
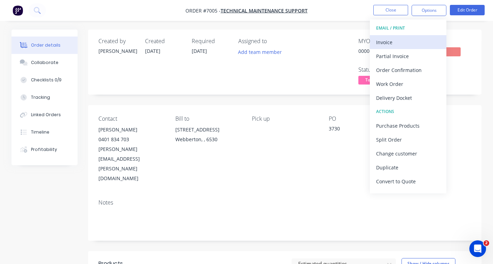
click at [385, 42] on div "Invoice" at bounding box center [408, 42] width 64 height 10
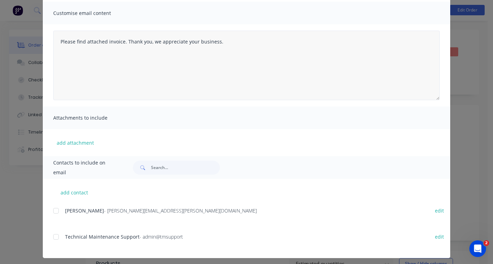
scroll to position [53, 0]
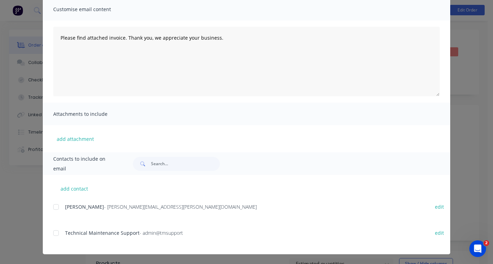
click at [55, 235] on div at bounding box center [56, 233] width 14 height 14
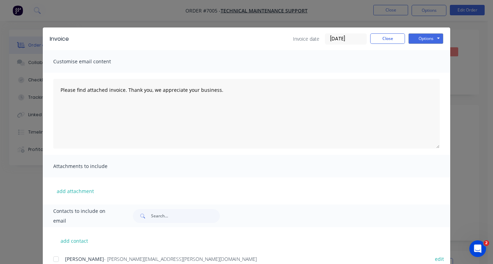
scroll to position [0, 0]
click at [423, 38] on button "Options" at bounding box center [426, 39] width 35 height 10
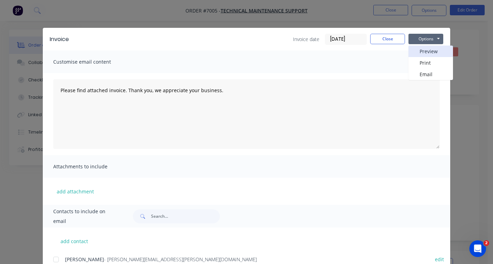
click at [426, 52] on button "Preview" at bounding box center [431, 51] width 45 height 11
click at [429, 39] on button "Options" at bounding box center [426, 39] width 35 height 10
click at [419, 74] on button "Email" at bounding box center [431, 74] width 45 height 11
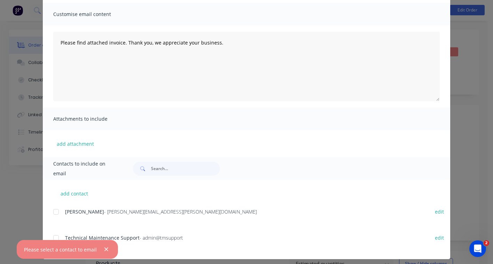
scroll to position [53, 0]
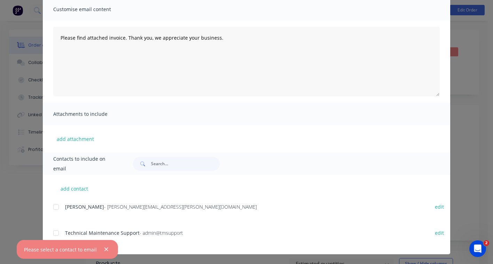
click at [50, 231] on div "add contact Justin Byrnes - justin.byrnes@tmsupport.com.au edit Technical Maint…" at bounding box center [247, 214] width 408 height 79
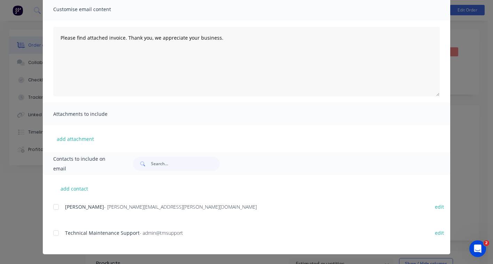
click at [53, 234] on div at bounding box center [56, 233] width 14 height 14
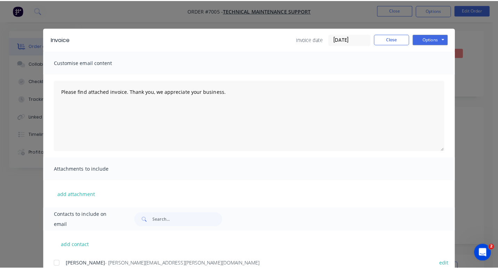
scroll to position [0, 0]
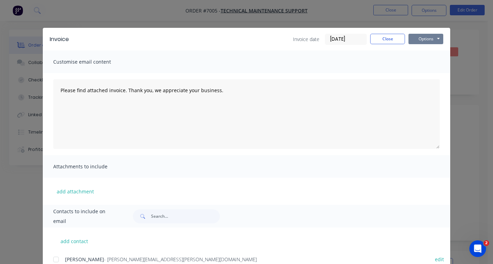
click at [426, 38] on button "Options" at bounding box center [426, 39] width 35 height 10
click at [422, 74] on button "Email" at bounding box center [431, 74] width 45 height 11
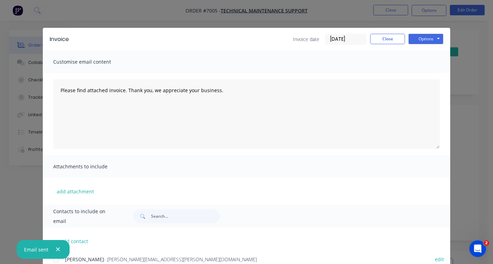
click at [471, 23] on div "Invoice Invoice date 25/09/25 Close Options Preview Print Email Customise email…" at bounding box center [246, 132] width 493 height 264
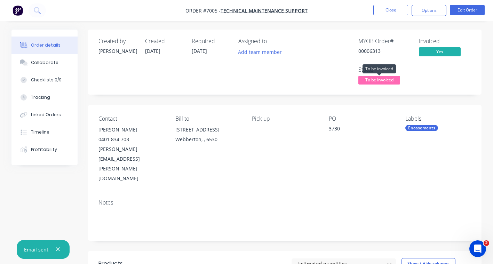
click at [377, 81] on span "To be invoiced" at bounding box center [379, 80] width 42 height 9
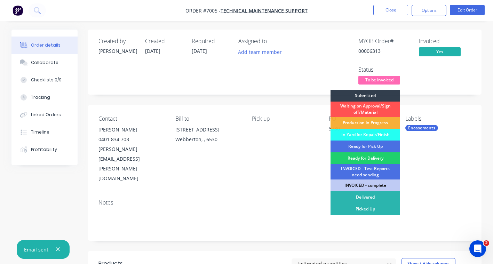
click at [156, 62] on div "Created 09/09/25" at bounding box center [164, 62] width 38 height 48
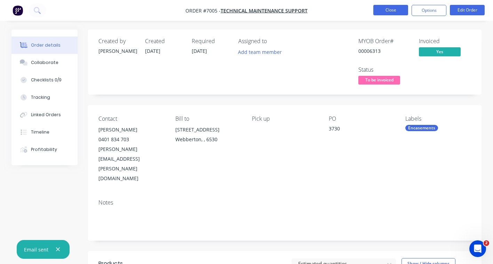
click at [392, 12] on button "Close" at bounding box center [390, 10] width 35 height 10
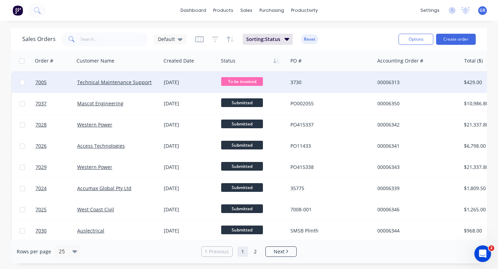
click at [240, 81] on span "To be invoiced" at bounding box center [242, 81] width 42 height 9
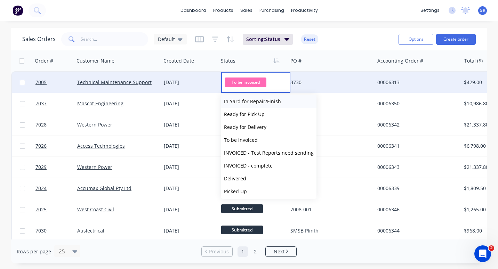
scroll to position [43, 0]
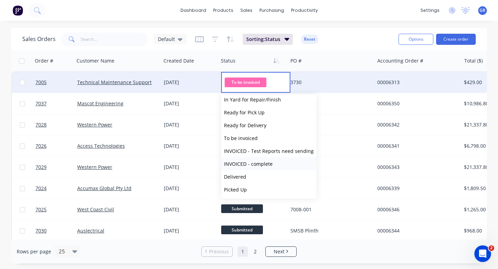
click at [246, 164] on span "INVOICED - complete" at bounding box center [248, 164] width 49 height 7
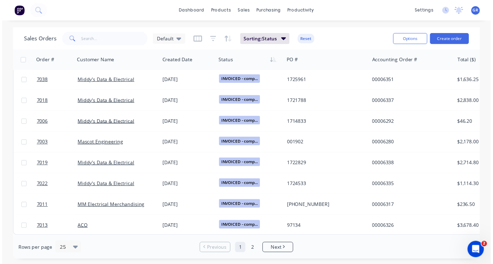
scroll to position [366, 0]
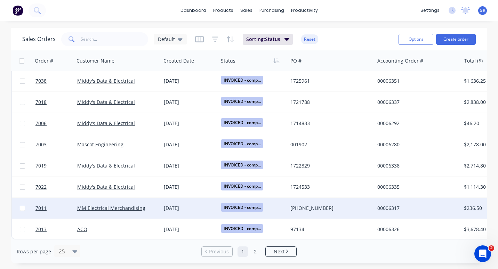
click at [203, 205] on div "15 Sep 2025" at bounding box center [190, 208] width 52 height 7
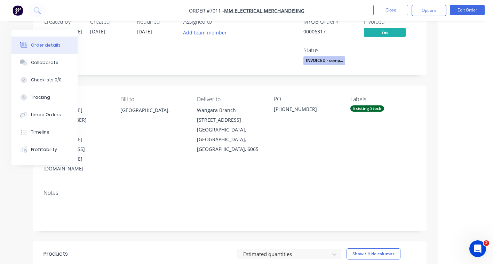
scroll to position [0, 55]
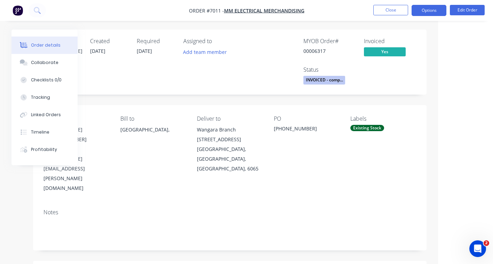
click at [425, 10] on button "Options" at bounding box center [429, 10] width 35 height 11
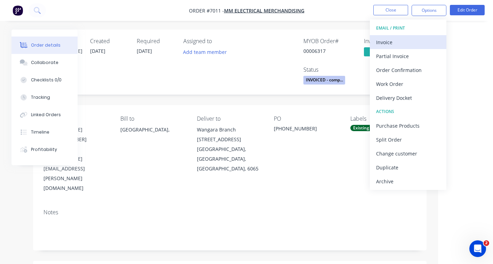
click at [399, 43] on div "Invoice" at bounding box center [408, 42] width 64 height 10
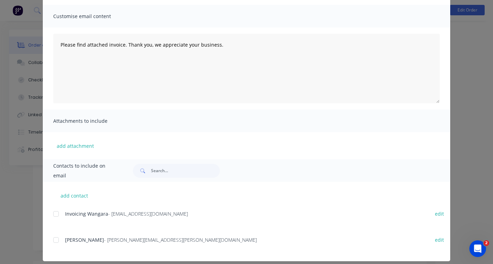
scroll to position [53, 0]
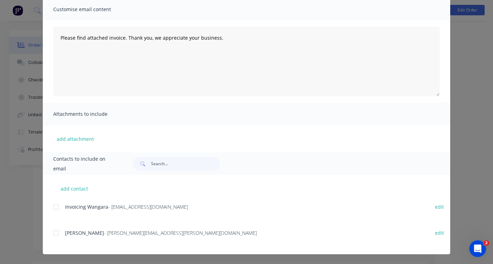
click at [455, 94] on div "Invoice Invoice date 23/09/25 Close Options Preview Print Email Customise email…" at bounding box center [246, 132] width 493 height 264
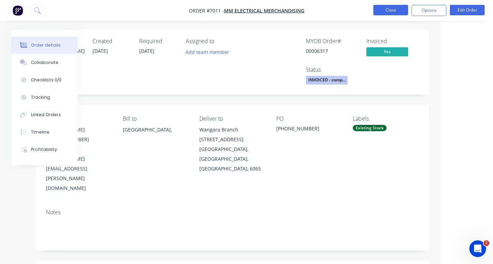
click at [398, 14] on button "Close" at bounding box center [390, 10] width 35 height 10
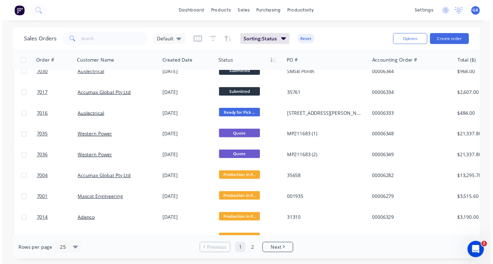
scroll to position [122, 0]
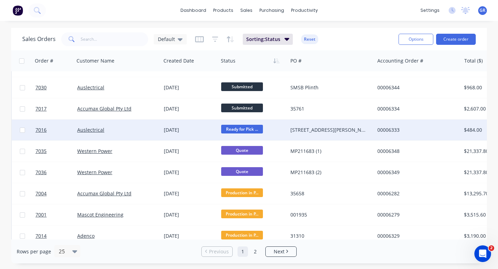
click at [203, 129] on div "18 Sep 2025" at bounding box center [190, 130] width 52 height 7
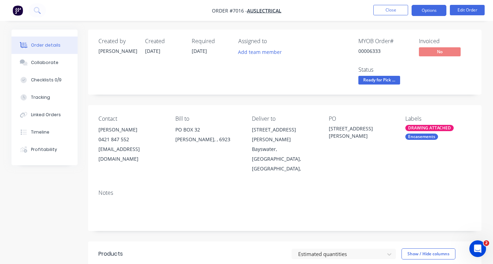
click at [422, 11] on button "Options" at bounding box center [429, 10] width 35 height 11
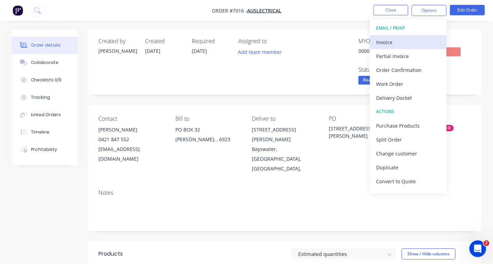
click at [383, 41] on div "Invoice" at bounding box center [408, 42] width 64 height 10
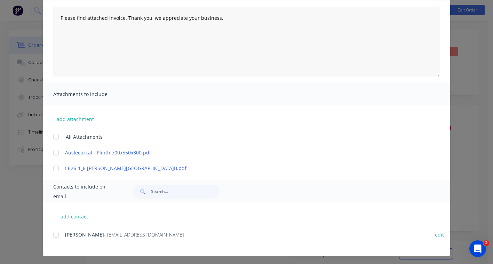
scroll to position [74, 0]
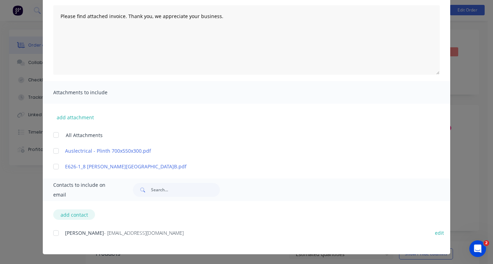
click at [68, 211] on button "add contact" at bounding box center [74, 215] width 42 height 10
select select "AU"
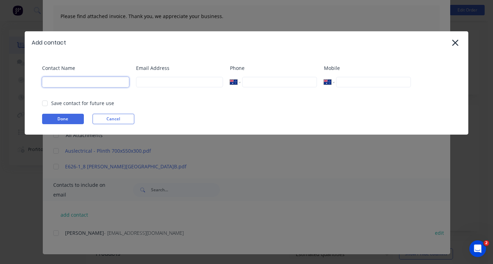
click at [61, 78] on input at bounding box center [85, 82] width 87 height 10
type input "I"
type input "Auselectrical"
click at [147, 84] on input at bounding box center [179, 82] width 87 height 10
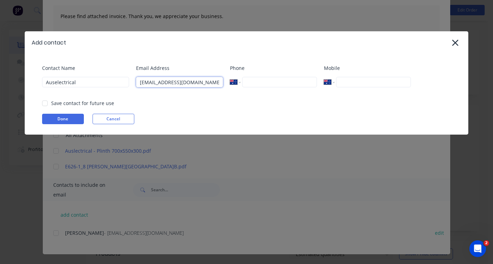
type input "admin@auselectrical.com.au"
click at [223, 93] on div "Email Address admin@auselectrical.com.au" at bounding box center [179, 78] width 87 height 28
click at [45, 103] on div at bounding box center [45, 103] width 14 height 14
click at [72, 122] on button "Done" at bounding box center [63, 119] width 42 height 10
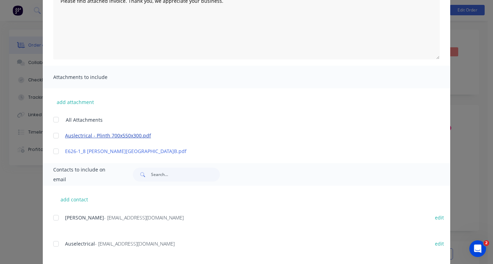
scroll to position [100, 0]
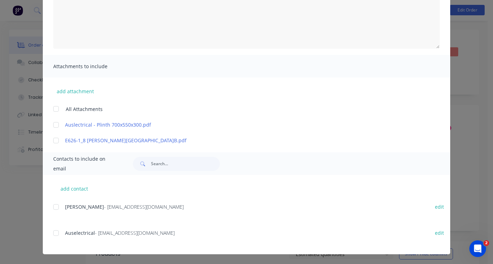
click at [54, 233] on div at bounding box center [56, 233] width 14 height 14
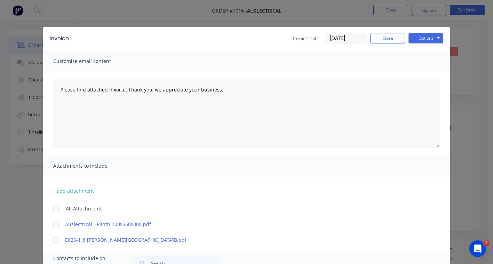
scroll to position [0, 0]
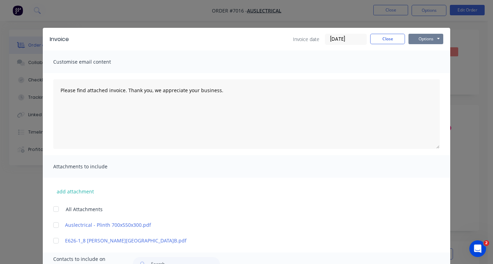
click at [417, 37] on button "Options" at bounding box center [426, 39] width 35 height 10
click at [419, 49] on button "Preview" at bounding box center [431, 51] width 45 height 11
click at [425, 38] on button "Options" at bounding box center [426, 39] width 35 height 10
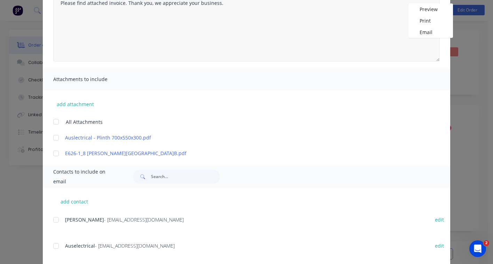
scroll to position [100, 0]
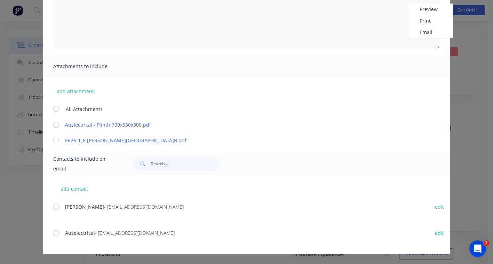
click at [54, 233] on div at bounding box center [56, 233] width 14 height 14
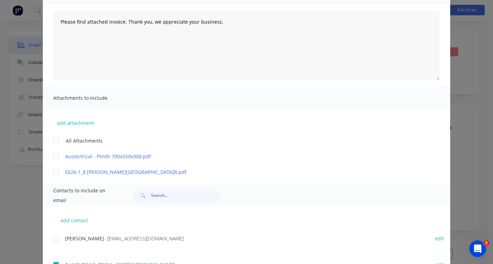
scroll to position [0, 0]
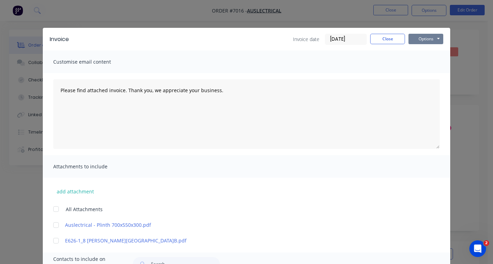
click at [414, 41] on button "Options" at bounding box center [426, 39] width 35 height 10
click at [422, 75] on button "Email" at bounding box center [431, 74] width 45 height 11
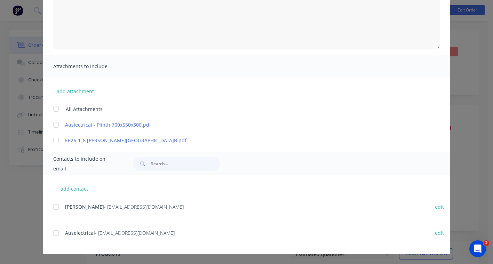
click at [54, 235] on div at bounding box center [56, 233] width 14 height 14
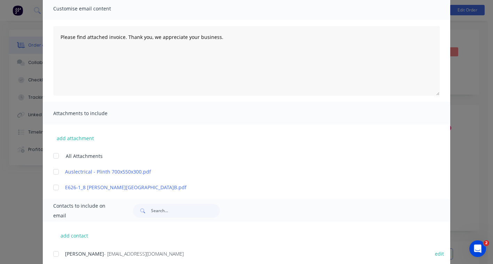
scroll to position [0, 0]
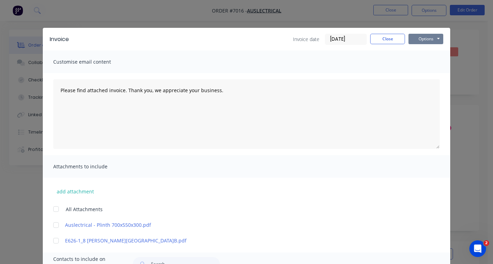
click at [419, 38] on button "Options" at bounding box center [426, 39] width 35 height 10
click at [424, 69] on button "Email" at bounding box center [431, 74] width 45 height 11
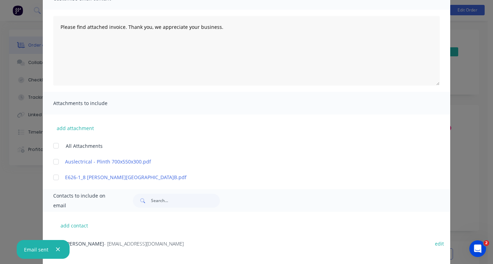
scroll to position [70, 0]
